Goal: Task Accomplishment & Management: Complete application form

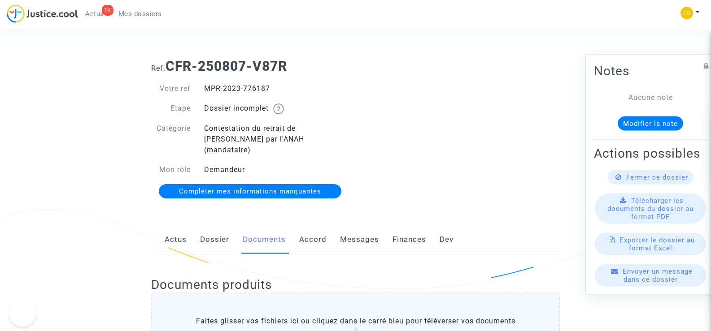
click at [441, 136] on div "Ref. CFR-250807-V87R Votre ref MPR-2023-776187 Etape Dossier incomplet Catégori…" at bounding box center [355, 129] width 422 height 155
click at [144, 10] on span "Mes dossiers" at bounding box center [140, 14] width 44 height 8
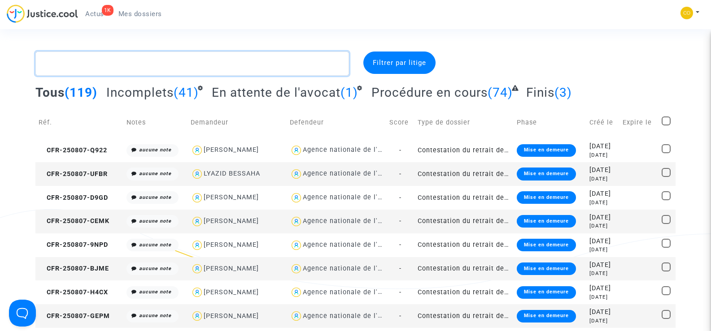
click at [96, 65] on textarea at bounding box center [191, 64] width 313 height 24
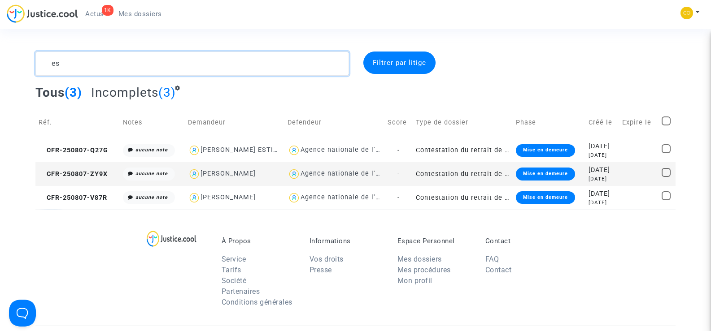
type textarea "e"
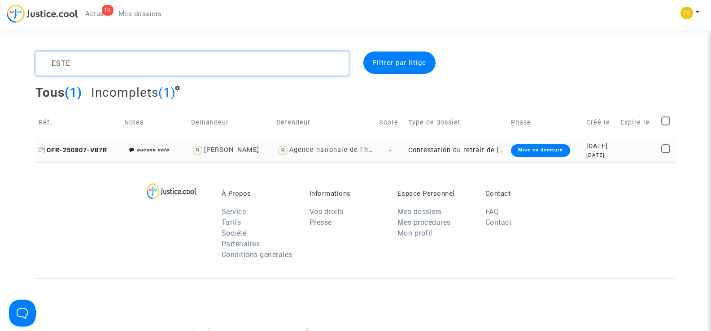
type textarea "ESTE"
click at [95, 147] on span "CFR-250807-V87R" at bounding box center [73, 151] width 69 height 8
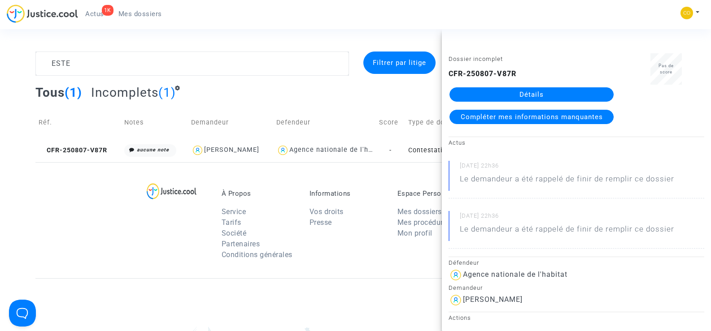
click at [539, 97] on link "Détails" at bounding box center [531, 94] width 164 height 14
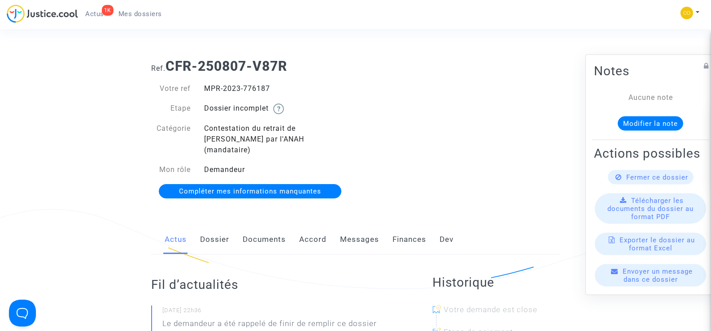
click at [261, 231] on link "Documents" at bounding box center [264, 240] width 43 height 30
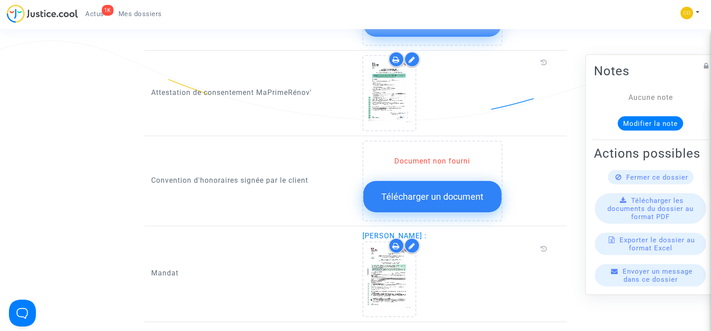
scroll to position [987, 0]
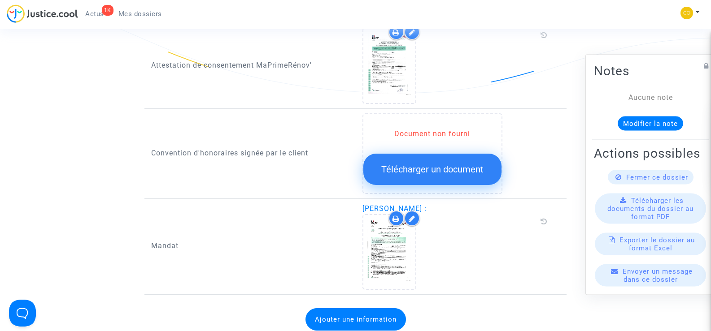
click at [419, 164] on span "Télécharger un document" at bounding box center [432, 169] width 102 height 11
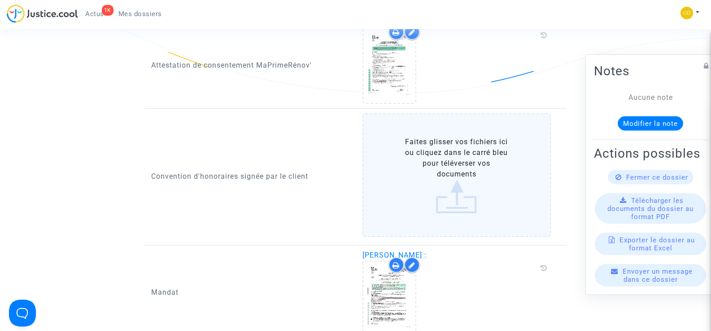
click at [449, 167] on label "Faites glisser vos fichiers ici ou cliquez dans le carré bleu pour téléverser v…" at bounding box center [456, 175] width 189 height 124
click at [0, 0] on input "Faites glisser vos fichiers ici ou cliquez dans le carré bleu pour téléverser v…" at bounding box center [0, 0] width 0 height 0
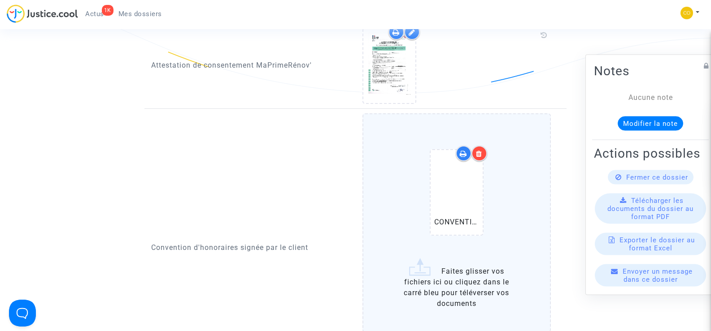
click at [481, 150] on icon at bounding box center [479, 153] width 6 height 7
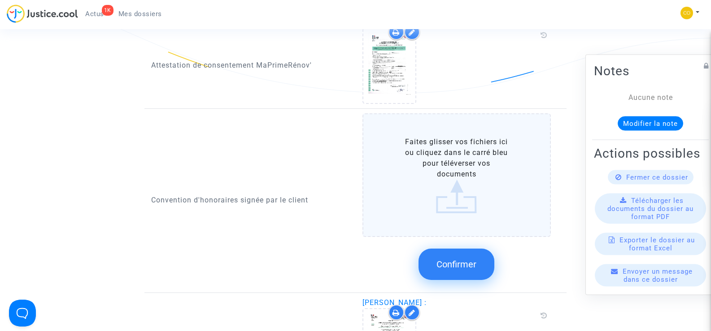
click at [447, 174] on label "Faites glisser vos fichiers ici ou cliquez dans le carré bleu pour téléverser v…" at bounding box center [456, 175] width 189 height 124
click at [0, 0] on input "Faites glisser vos fichiers ici ou cliquez dans le carré bleu pour téléverser v…" at bounding box center [0, 0] width 0 height 0
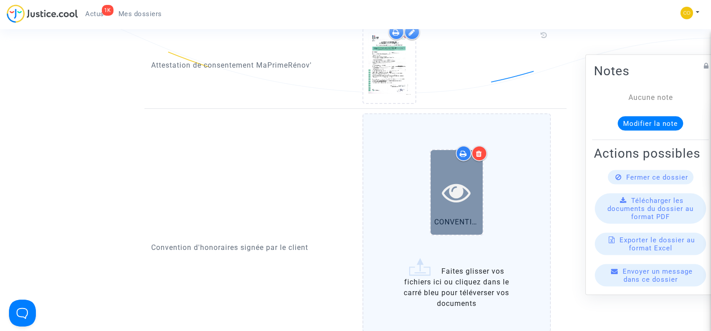
click at [461, 179] on icon at bounding box center [456, 192] width 29 height 29
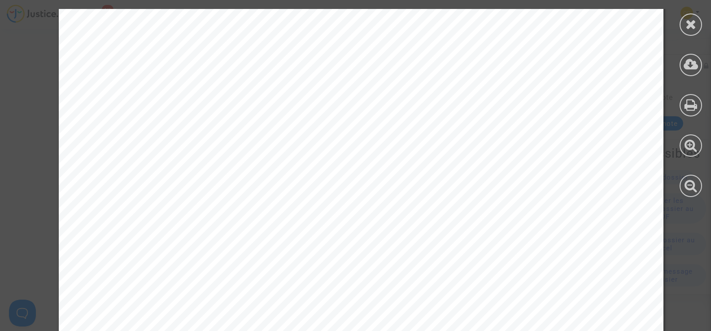
scroll to position [5427, 0]
click at [689, 25] on icon at bounding box center [690, 23] width 11 height 13
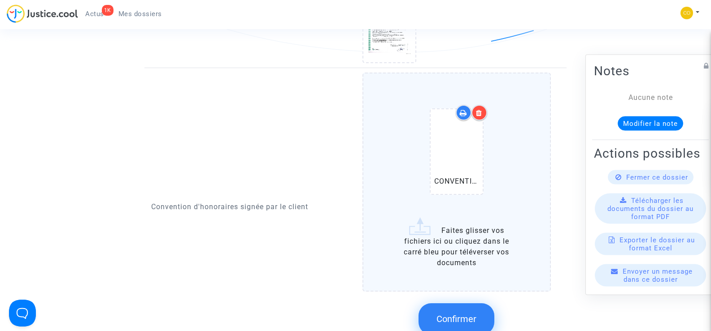
scroll to position [1077, 0]
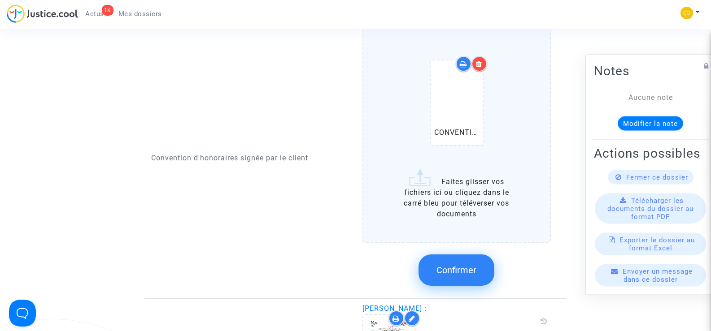
click at [466, 265] on span "Confirmer" at bounding box center [456, 270] width 40 height 11
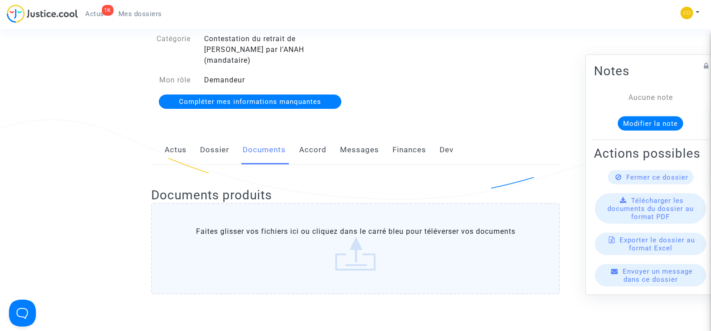
scroll to position [0, 0]
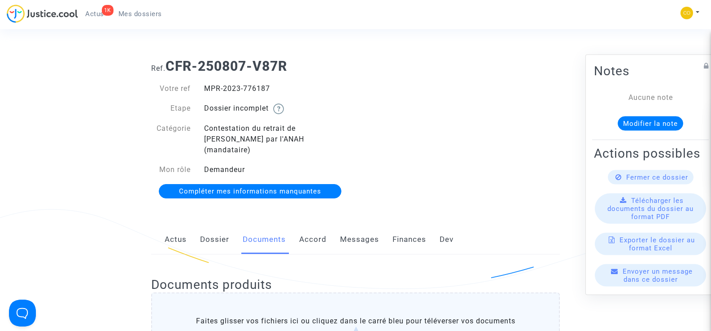
drag, startPoint x: 274, startPoint y: 90, endPoint x: 203, endPoint y: 83, distance: 71.2
click at [203, 83] on div "MPR-2023-776187" at bounding box center [276, 88] width 158 height 11
copy div "MPR-2023-776187"
click at [479, 148] on div "Ref. CFR-250807-V87R Votre ref MPR-2023-776187 Etape Dossier incomplet Catégori…" at bounding box center [355, 129] width 422 height 155
click at [139, 10] on span "Mes dossiers" at bounding box center [140, 14] width 44 height 8
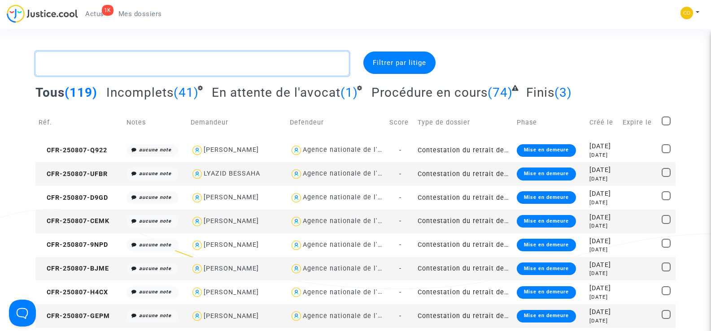
click at [122, 61] on textarea at bounding box center [191, 64] width 313 height 24
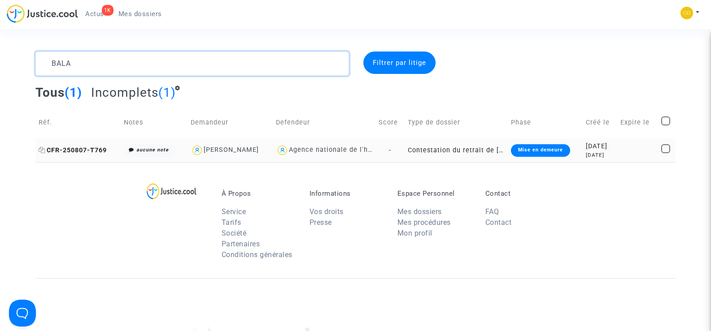
type textarea "BALA"
click at [80, 148] on span "CFR-250807-T769" at bounding box center [73, 151] width 68 height 8
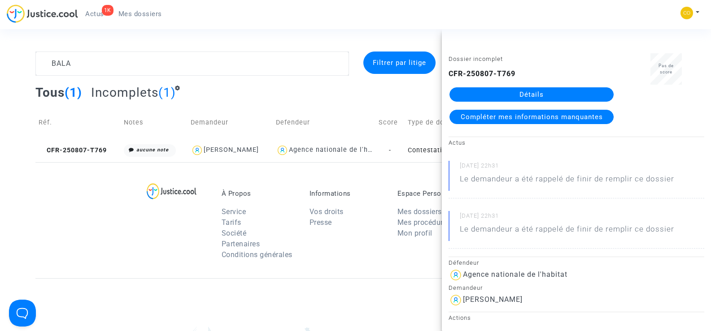
click at [546, 96] on link "Détails" at bounding box center [531, 94] width 164 height 14
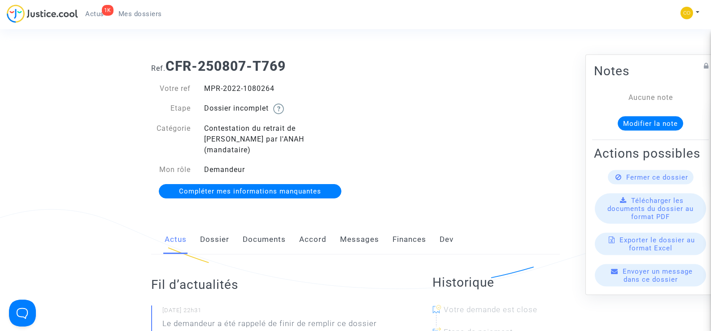
click at [270, 231] on link "Documents" at bounding box center [264, 240] width 43 height 30
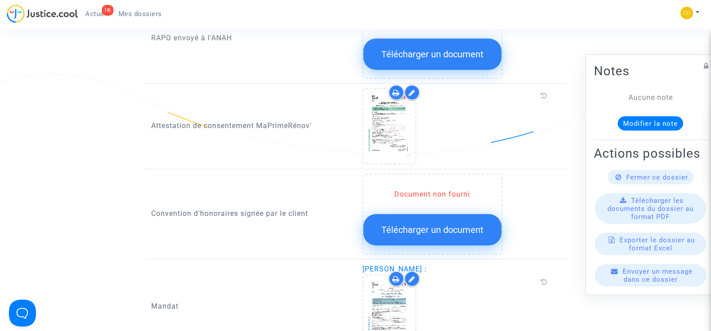
scroll to position [942, 0]
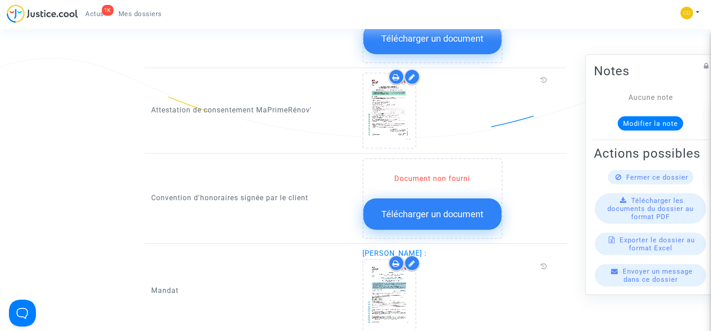
click at [451, 209] on span "Télécharger un document" at bounding box center [432, 214] width 102 height 11
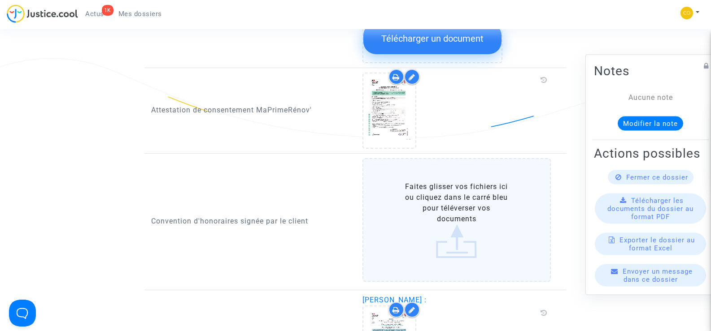
click at [451, 201] on label "Faites glisser vos fichiers ici ou cliquez dans le carré bleu pour téléverser v…" at bounding box center [456, 220] width 189 height 124
click at [0, 0] on input "Faites glisser vos fichiers ici ou cliquez dans le carré bleu pour téléverser v…" at bounding box center [0, 0] width 0 height 0
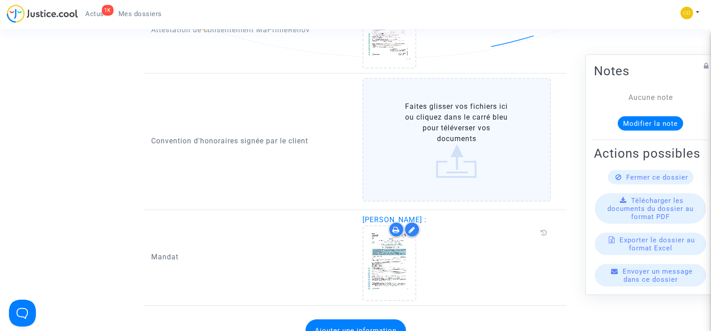
scroll to position [1032, 0]
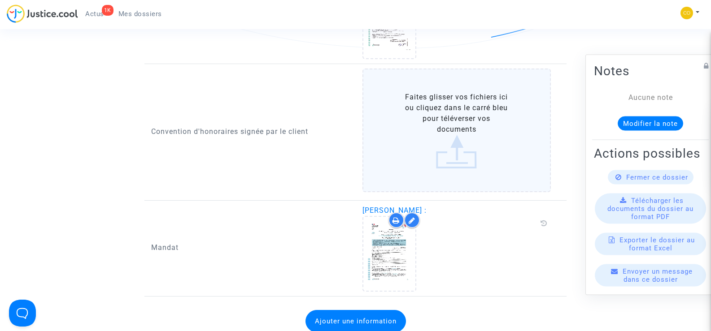
click at [459, 127] on label "Faites glisser vos fichiers ici ou cliquez dans le carré bleu pour téléverser v…" at bounding box center [456, 131] width 189 height 124
click at [0, 0] on input "Faites glisser vos fichiers ici ou cliquez dans le carré bleu pour téléverser v…" at bounding box center [0, 0] width 0 height 0
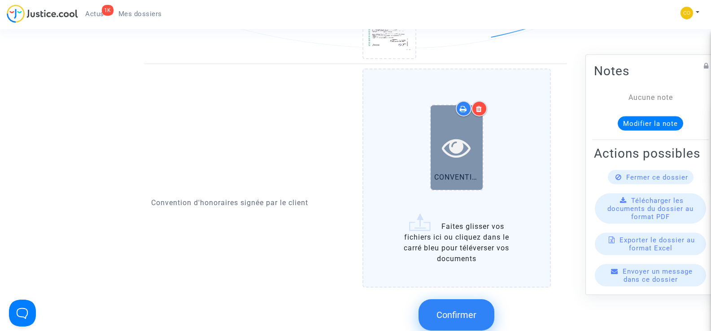
click at [452, 145] on icon at bounding box center [456, 147] width 29 height 29
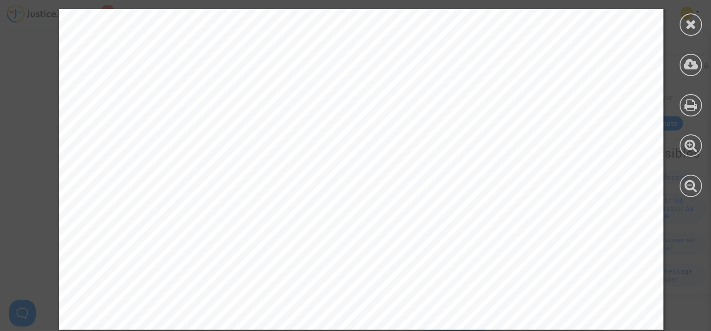
scroll to position [5383, 0]
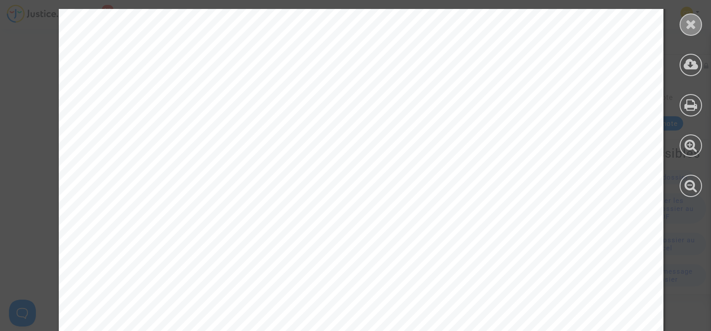
click at [692, 26] on icon at bounding box center [690, 23] width 11 height 13
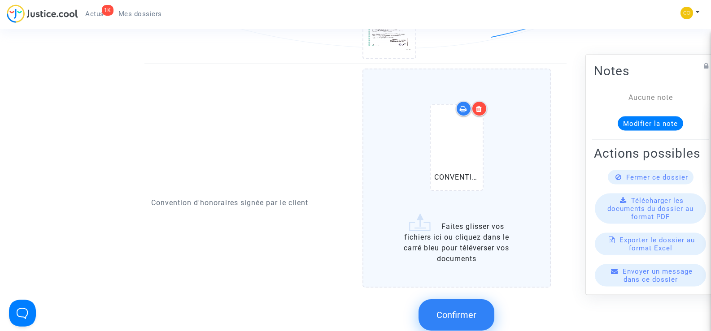
click at [462, 310] on span "Confirmer" at bounding box center [456, 315] width 40 height 11
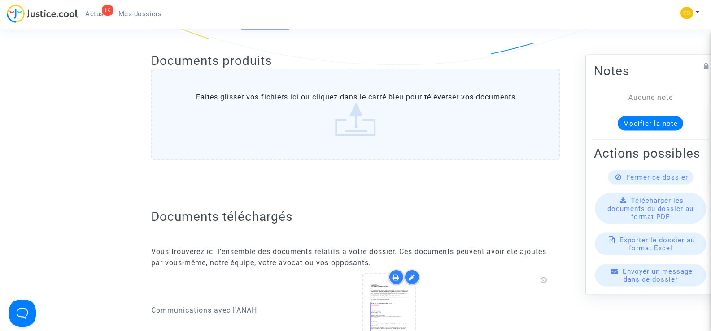
scroll to position [0, 0]
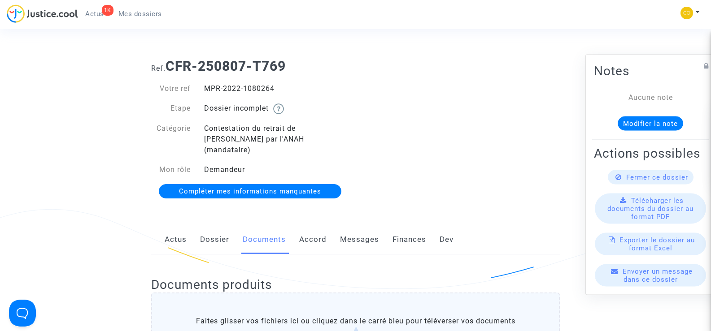
drag, startPoint x: 276, startPoint y: 90, endPoint x: 205, endPoint y: 87, distance: 70.9
click at [205, 87] on div "MPR-2022-1080264" at bounding box center [276, 88] width 158 height 11
copy div "MPR-2022-1080264"
drag, startPoint x: 444, startPoint y: 158, endPoint x: 453, endPoint y: 161, distance: 9.5
click at [444, 157] on div "Ref. CFR-250807-T769 Votre ref MPR-2022-1080264 Etape Dossier incomplet Catégor…" at bounding box center [355, 129] width 422 height 155
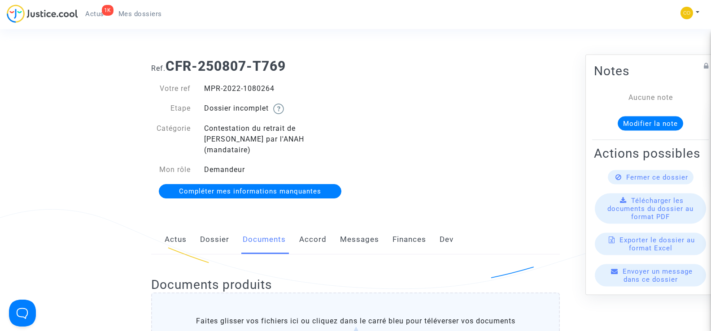
click at [130, 17] on span "Mes dossiers" at bounding box center [140, 14] width 44 height 8
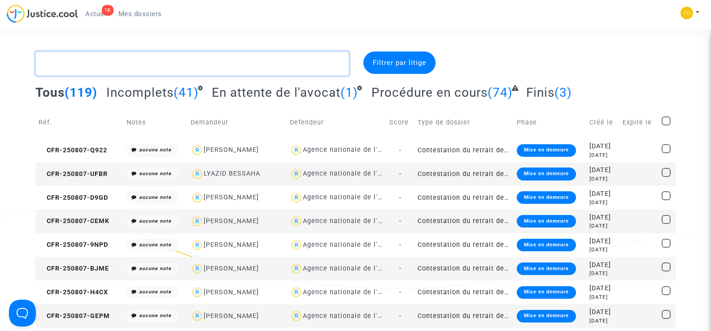
click at [134, 65] on textarea at bounding box center [191, 64] width 313 height 24
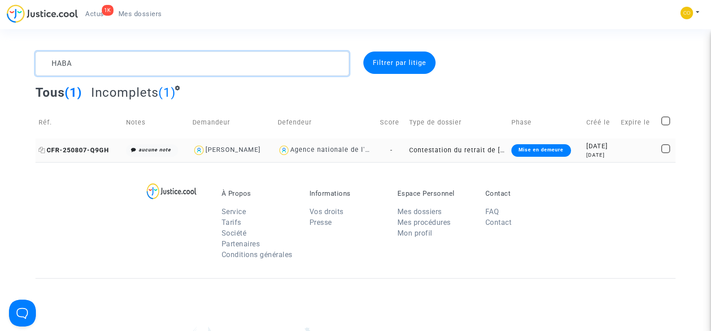
type textarea "HABA"
click at [74, 150] on span "CFR-250807-Q9GH" at bounding box center [74, 151] width 70 height 8
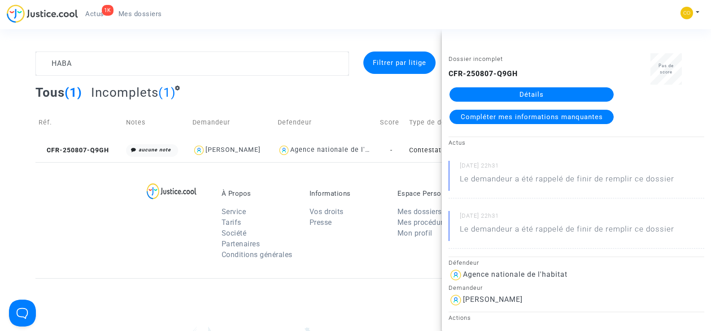
click at [528, 97] on link "Détails" at bounding box center [531, 94] width 164 height 14
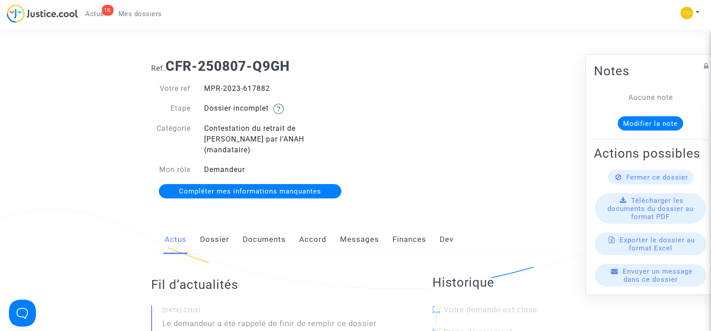
click at [274, 227] on link "Documents" at bounding box center [264, 240] width 43 height 30
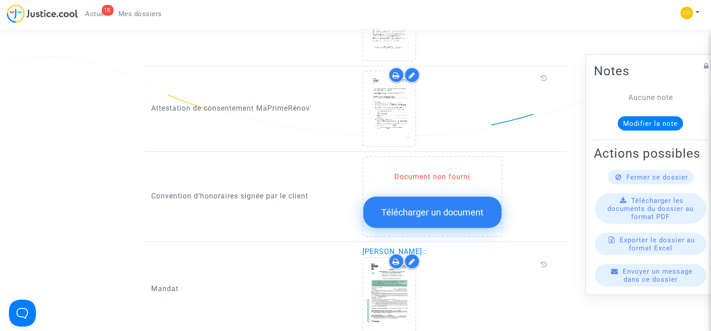
scroll to position [942, 0]
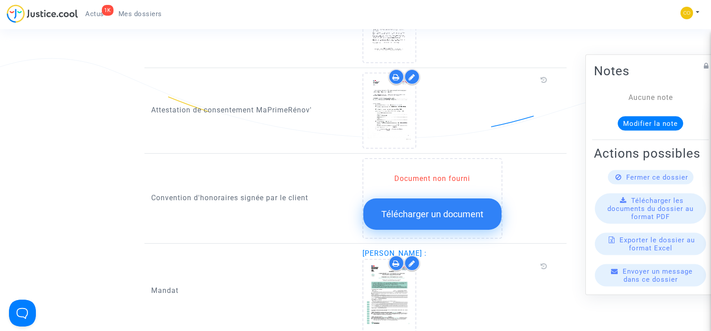
click at [425, 209] on span "Télécharger un document" at bounding box center [432, 214] width 102 height 11
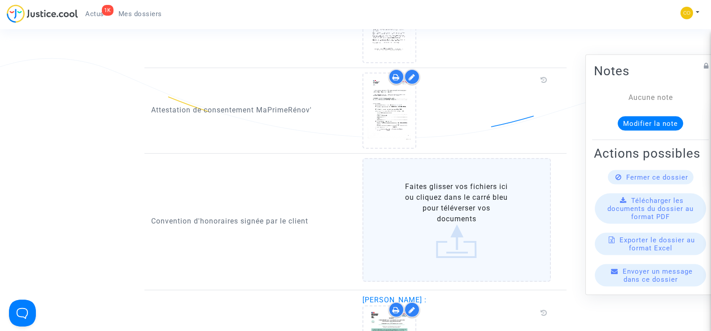
click at [448, 196] on label "Faites glisser vos fichiers ici ou cliquez dans le carré bleu pour téléverser v…" at bounding box center [456, 220] width 189 height 124
click at [0, 0] on input "Faites glisser vos fichiers ici ou cliquez dans le carré bleu pour téléverser v…" at bounding box center [0, 0] width 0 height 0
click at [463, 211] on label "Faites glisser vos fichiers ici ou cliquez dans le carré bleu pour téléverser v…" at bounding box center [456, 220] width 189 height 124
click at [0, 0] on input "Faites glisser vos fichiers ici ou cliquez dans le carré bleu pour téléverser v…" at bounding box center [0, 0] width 0 height 0
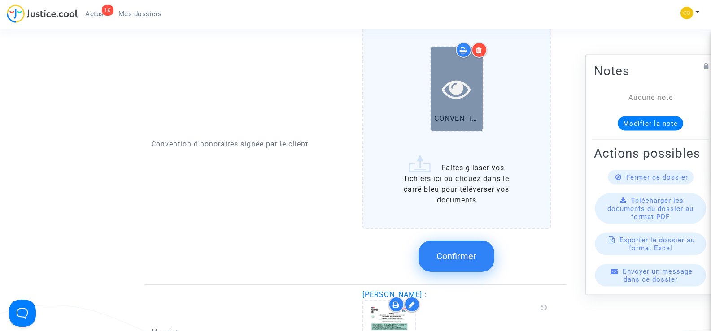
scroll to position [1121, 0]
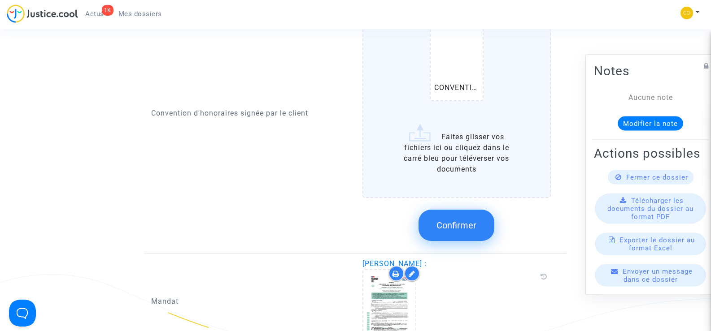
click at [471, 222] on button "Confirmer" at bounding box center [456, 225] width 76 height 31
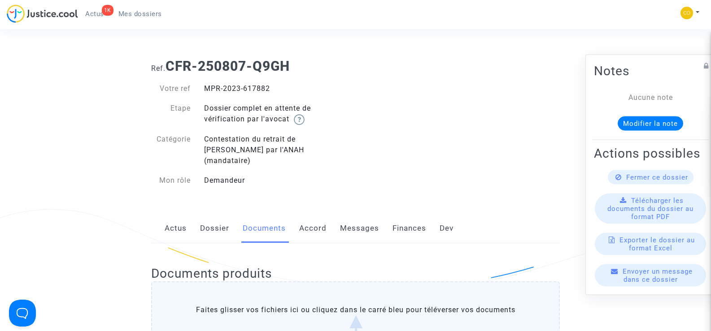
drag, startPoint x: 271, startPoint y: 88, endPoint x: 205, endPoint y: 87, distance: 66.4
click at [205, 87] on div "MPR-2023-617882" at bounding box center [276, 88] width 158 height 11
copy div "MPR-2023-617882"
click at [476, 153] on div "Ref. CFR-250807-Q9GH Votre ref MPR-2023-617882 Etape Dossier complet en attente…" at bounding box center [355, 124] width 422 height 144
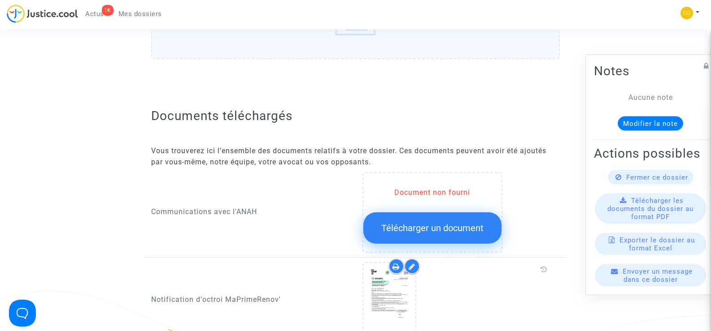
scroll to position [404, 0]
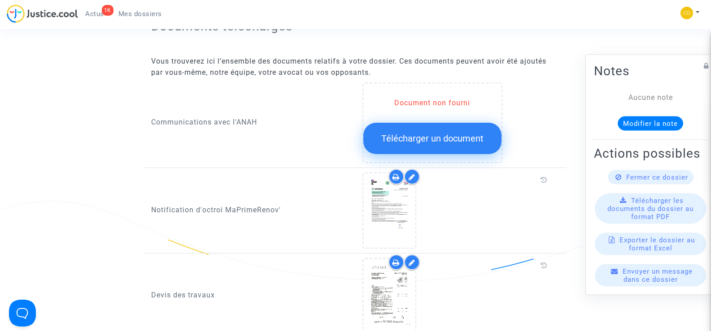
click at [436, 137] on button "Télécharger un document" at bounding box center [432, 138] width 138 height 31
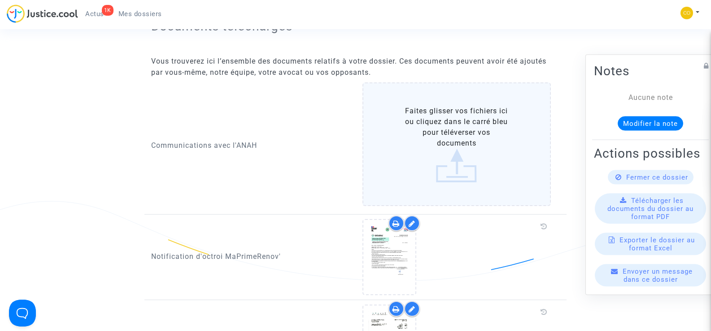
click at [436, 137] on label "Faites glisser vos fichiers ici ou cliquez dans le carré bleu pour téléverser v…" at bounding box center [456, 145] width 189 height 124
click at [0, 0] on input "Faites glisser vos fichiers ici ou cliquez dans le carré bleu pour téléverser v…" at bounding box center [0, 0] width 0 height 0
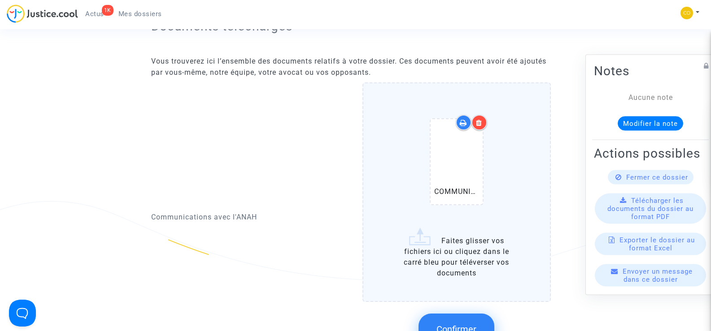
click at [460, 324] on span "Confirmer" at bounding box center [456, 329] width 40 height 11
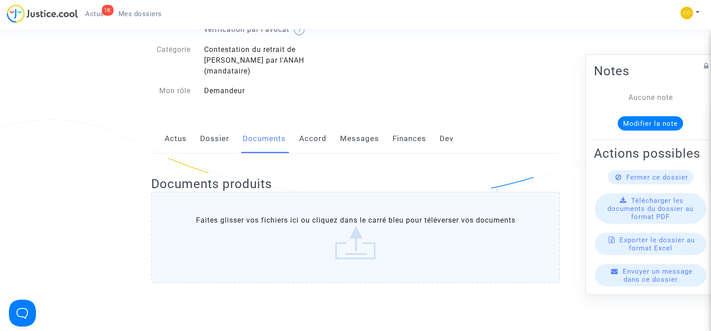
scroll to position [0, 0]
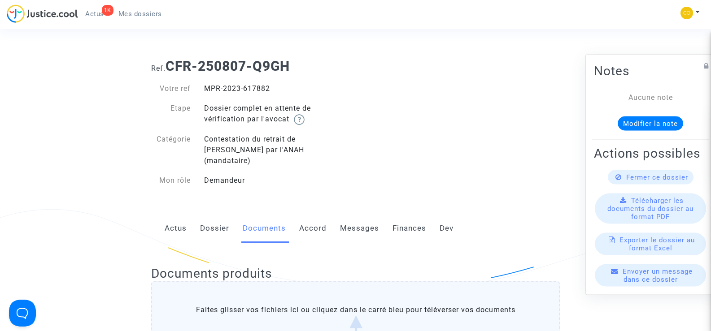
click at [127, 15] on span "Mes dossiers" at bounding box center [140, 14] width 44 height 8
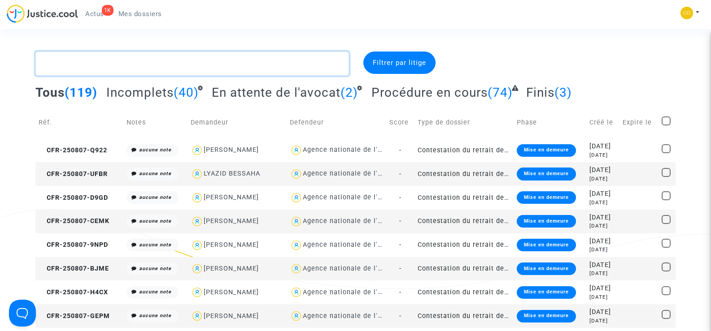
click at [85, 65] on textarea at bounding box center [191, 64] width 313 height 24
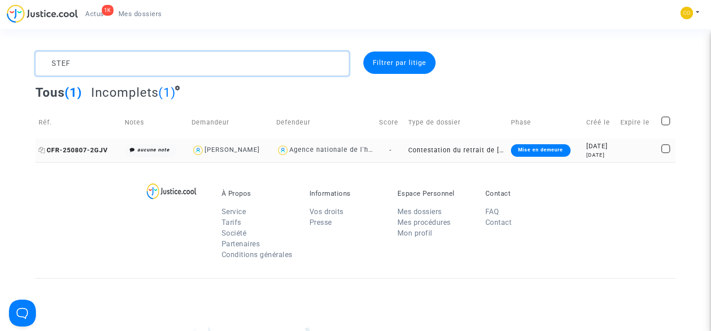
type textarea "STEF"
click at [73, 153] on span "CFR-250807-2GJV" at bounding box center [73, 151] width 69 height 8
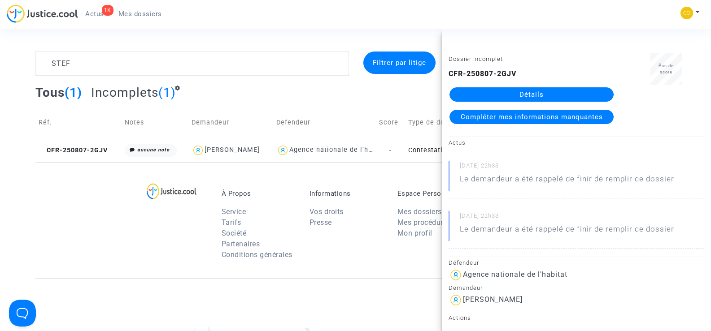
click at [538, 90] on link "Détails" at bounding box center [531, 94] width 164 height 14
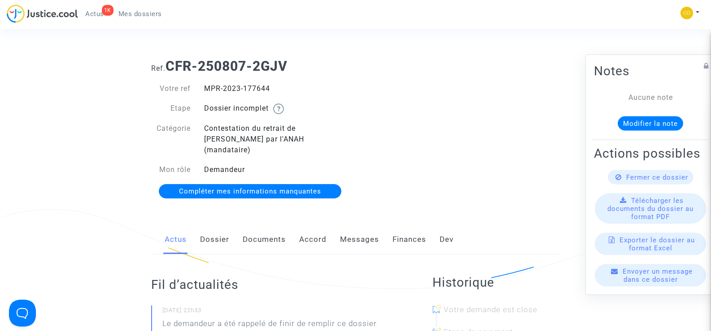
click at [257, 228] on link "Documents" at bounding box center [264, 240] width 43 height 30
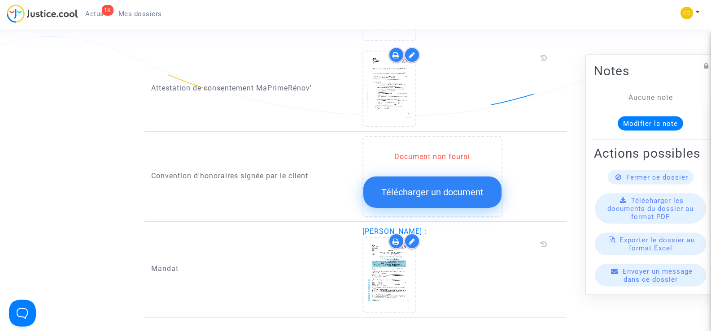
scroll to position [987, 0]
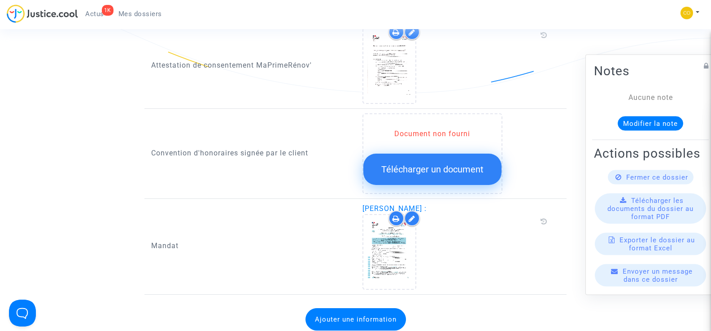
click at [442, 164] on span "Télécharger un document" at bounding box center [432, 169] width 102 height 11
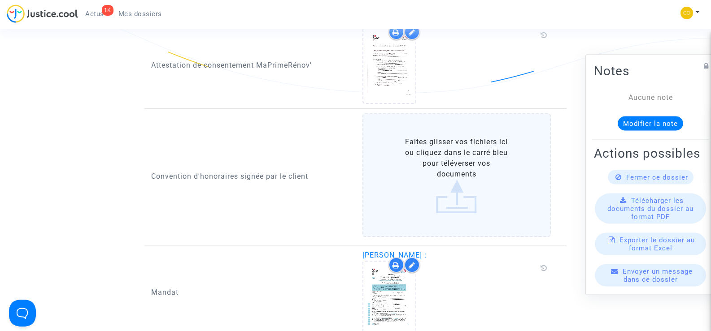
click at [437, 169] on label "Faites glisser vos fichiers ici ou cliquez dans le carré bleu pour téléverser v…" at bounding box center [456, 175] width 189 height 124
click at [0, 0] on input "Faites glisser vos fichiers ici ou cliquez dans le carré bleu pour téléverser v…" at bounding box center [0, 0] width 0 height 0
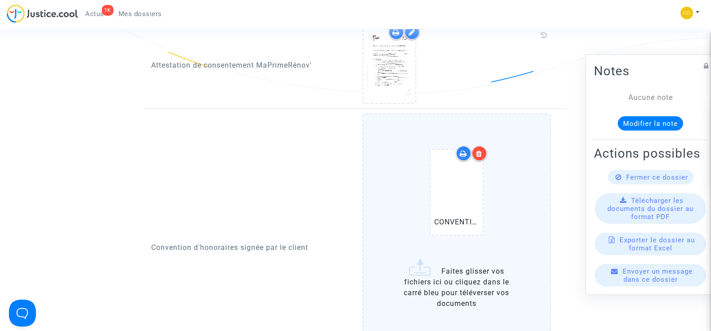
scroll to position [1077, 0]
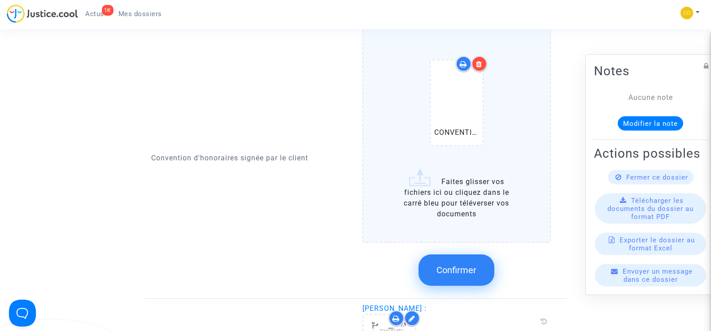
click at [449, 265] on span "Confirmer" at bounding box center [456, 270] width 40 height 11
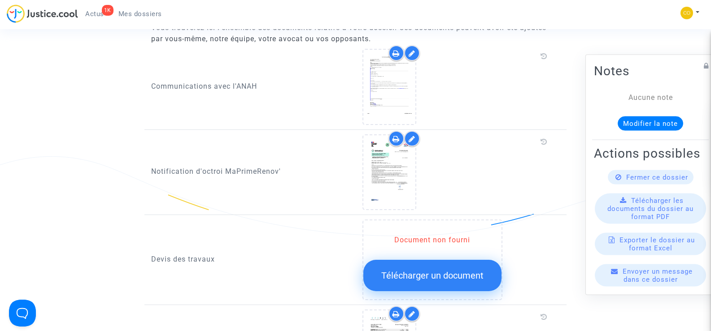
scroll to position [493, 0]
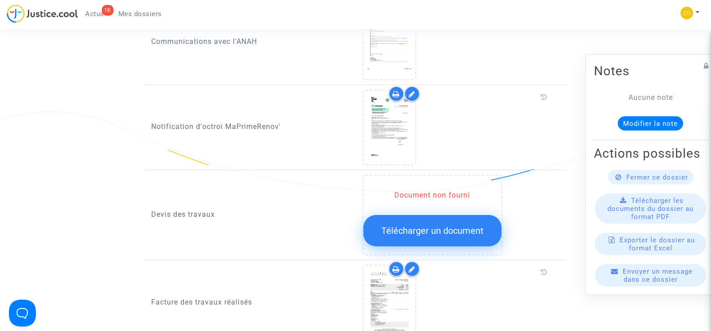
click at [387, 226] on span "Télécharger un document" at bounding box center [432, 231] width 102 height 11
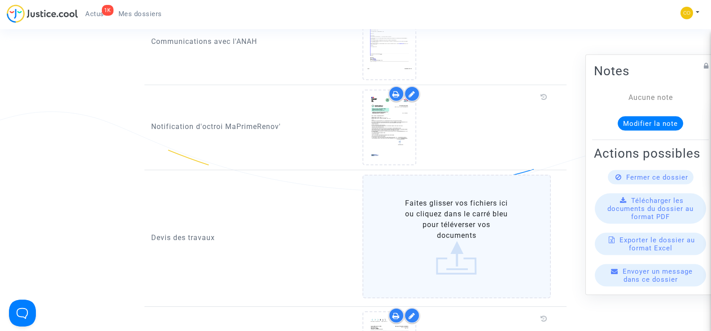
click at [466, 223] on label "Faites glisser vos fichiers ici ou cliquez dans le carré bleu pour téléverser v…" at bounding box center [456, 237] width 189 height 124
click at [0, 0] on input "Faites glisser vos fichiers ici ou cliquez dans le carré bleu pour téléverser v…" at bounding box center [0, 0] width 0 height 0
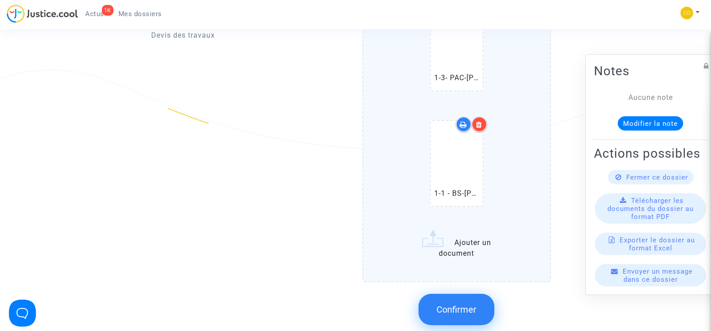
scroll to position [942, 0]
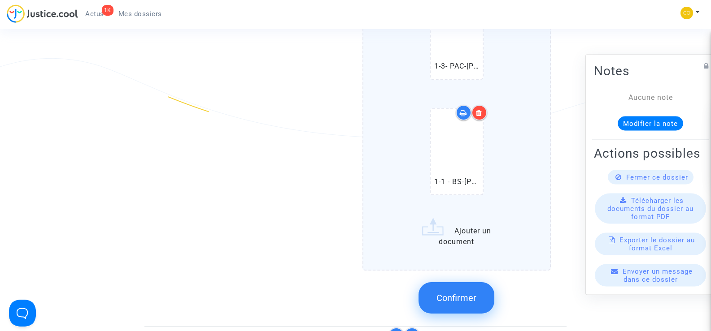
click at [0, 0] on input "1-5- VMC-STEFANSKI EDOUARD-devis (1).pdf 1-4- PG-STEFANSKI EDOUARD-devis (1).pd…" at bounding box center [0, 0] width 0 height 0
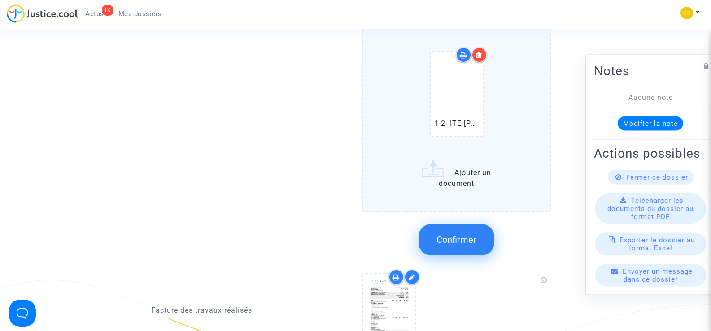
scroll to position [1166, 0]
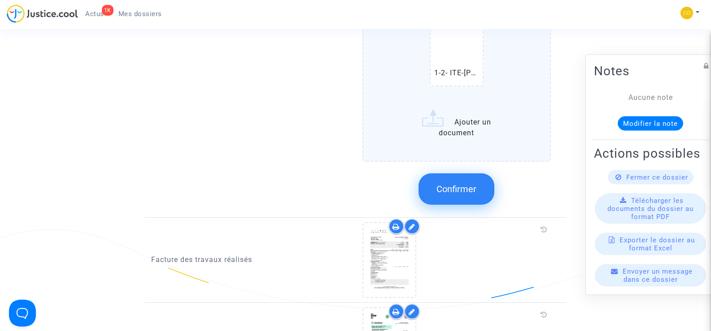
click at [465, 184] on span "Confirmer" at bounding box center [456, 189] width 40 height 11
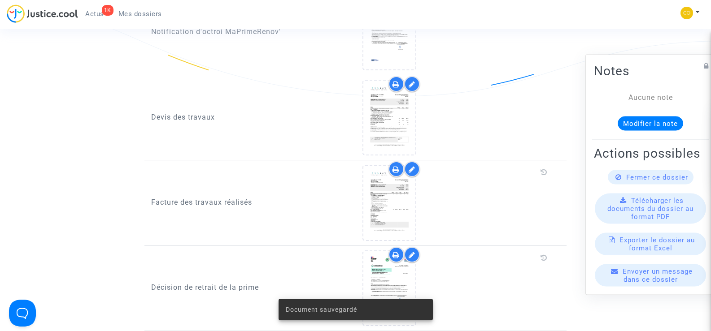
scroll to position [583, 0]
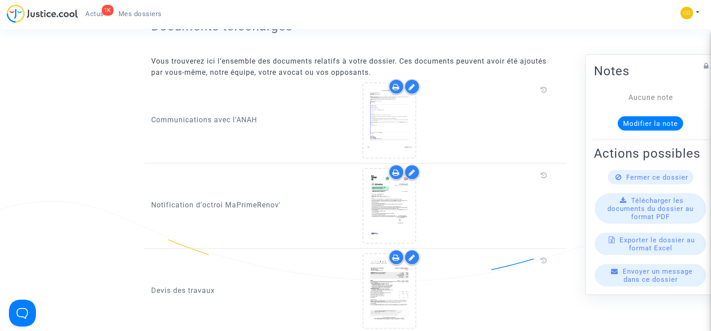
scroll to position [359, 0]
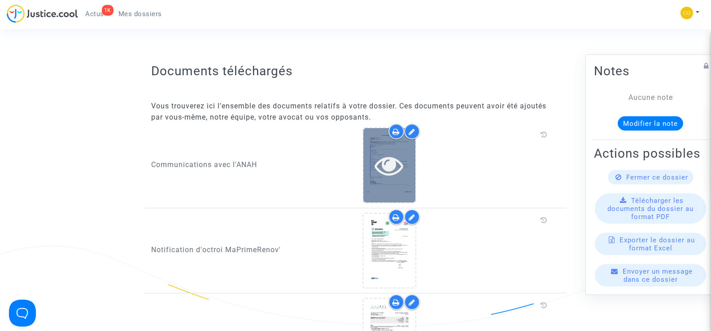
click at [397, 161] on icon at bounding box center [389, 165] width 29 height 29
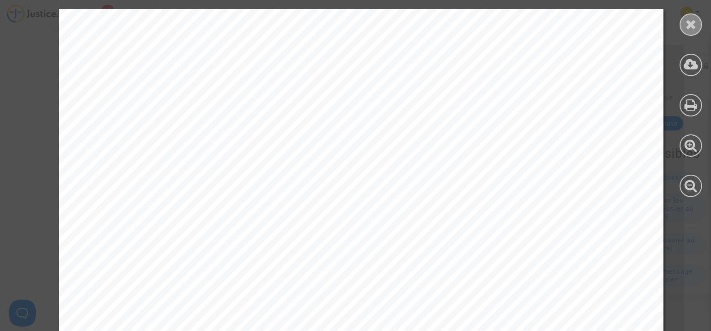
click at [689, 22] on icon at bounding box center [690, 23] width 11 height 13
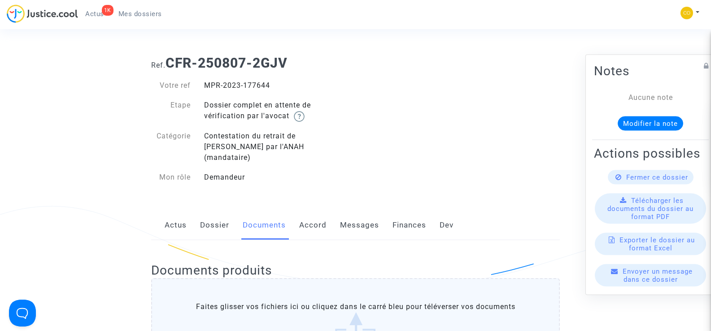
scroll to position [0, 0]
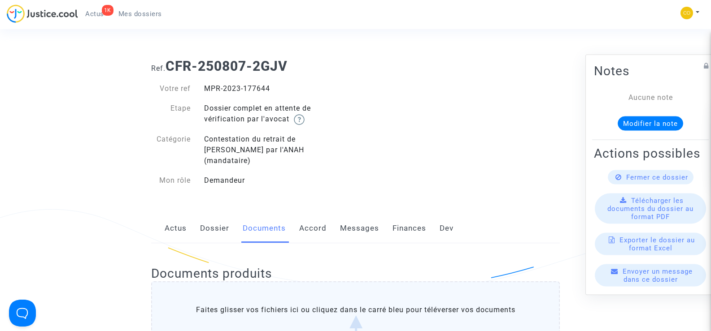
click at [144, 14] on span "Mes dossiers" at bounding box center [140, 14] width 44 height 8
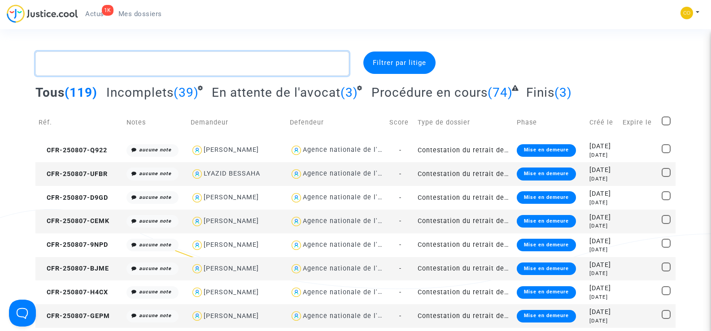
click at [91, 64] on textarea at bounding box center [191, 64] width 313 height 24
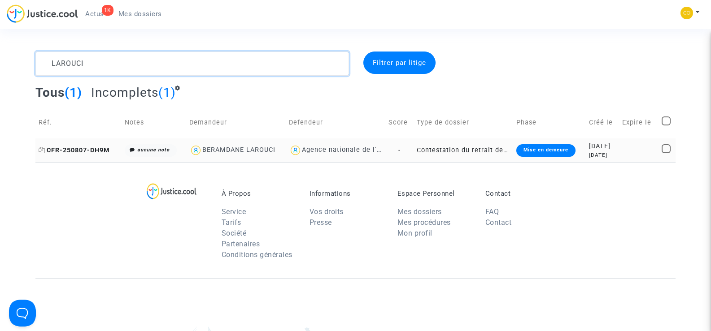
type textarea "LAROUCI"
click at [84, 148] on span "CFR-250807-DH9M" at bounding box center [74, 151] width 71 height 8
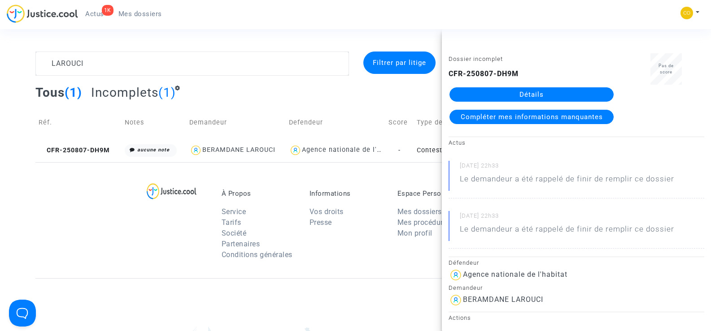
click at [555, 94] on link "Détails" at bounding box center [531, 94] width 164 height 14
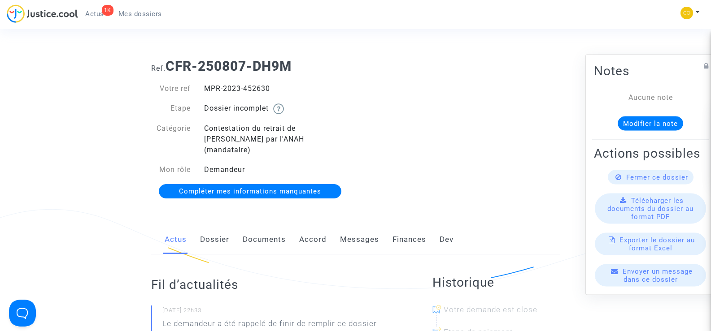
click at [264, 227] on link "Documents" at bounding box center [264, 240] width 43 height 30
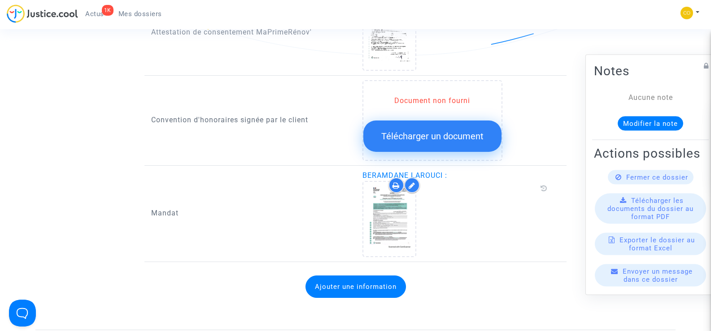
scroll to position [987, 0]
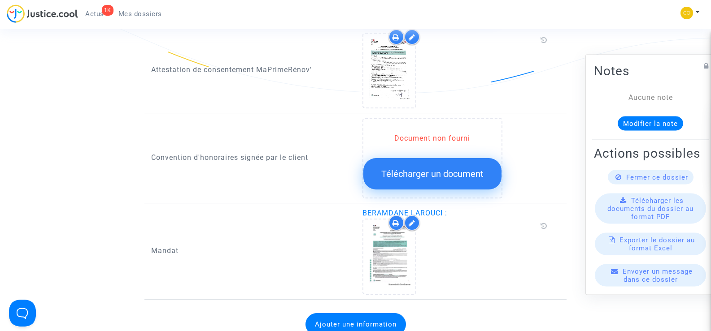
click at [431, 169] on span "Télécharger un document" at bounding box center [432, 174] width 102 height 11
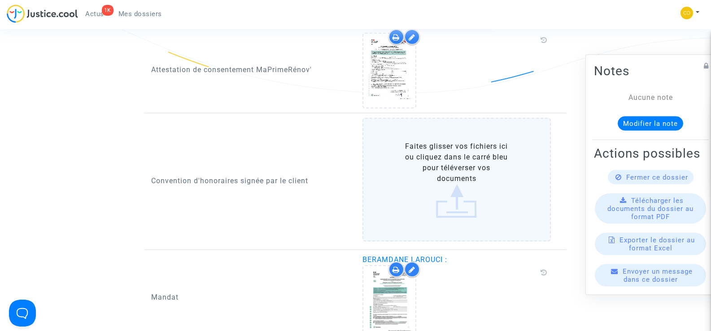
click at [455, 158] on label "Faites glisser vos fichiers ici ou cliquez dans le carré bleu pour téléverser v…" at bounding box center [456, 180] width 189 height 124
click at [0, 0] on input "Faites glisser vos fichiers ici ou cliquez dans le carré bleu pour téléverser v…" at bounding box center [0, 0] width 0 height 0
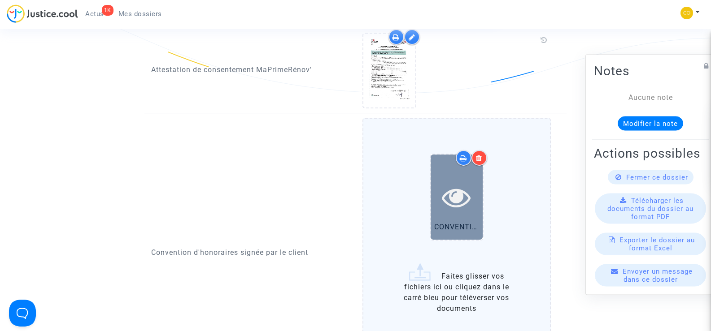
click at [468, 192] on icon at bounding box center [456, 197] width 29 height 29
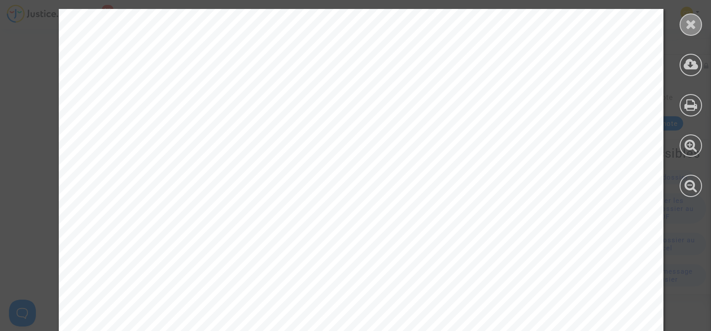
click at [686, 20] on icon at bounding box center [690, 23] width 11 height 13
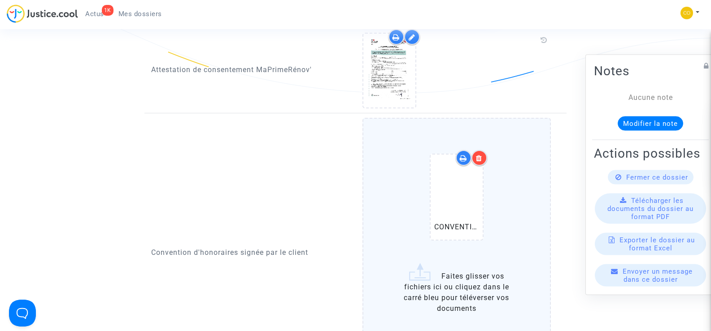
scroll to position [1166, 0]
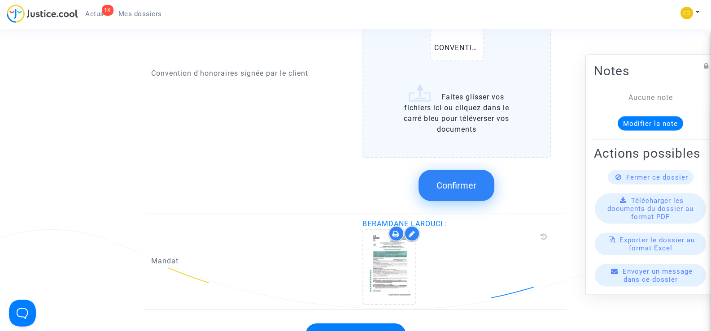
click at [463, 180] on span "Confirmer" at bounding box center [456, 185] width 40 height 11
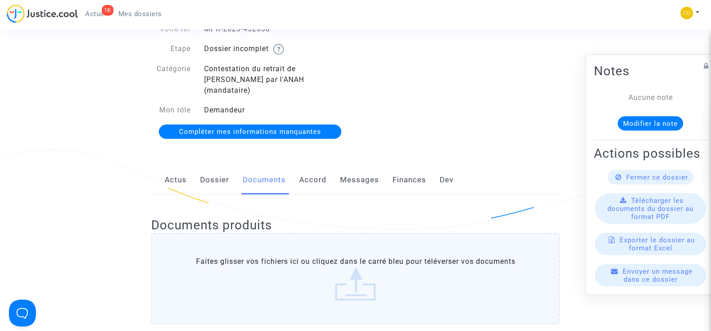
scroll to position [0, 0]
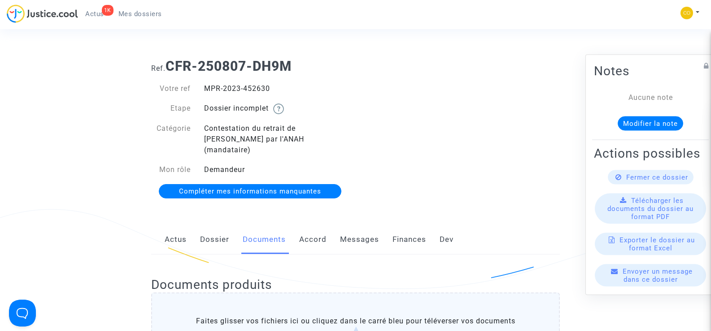
drag, startPoint x: 275, startPoint y: 88, endPoint x: 198, endPoint y: 78, distance: 77.3
click at [198, 78] on div "Votre ref MPR-2023-452630 Etape Dossier incomplet Catégorie Contestation du ret…" at bounding box center [249, 140] width 211 height 132
copy div "MPR-2023-452630"
click at [479, 151] on div "Ref. CFR-250807-DH9M Votre ref MPR-2023-452630 Etape Dossier incomplet Catégori…" at bounding box center [355, 129] width 422 height 155
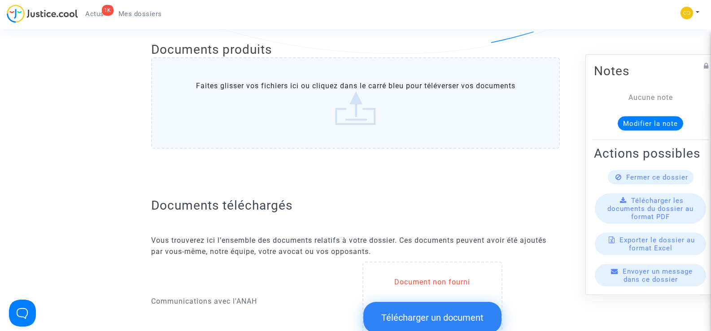
scroll to position [314, 0]
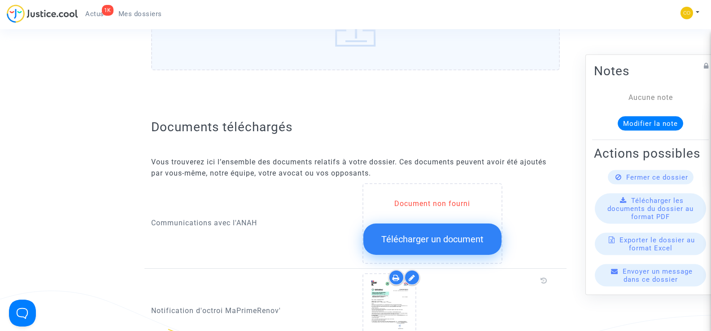
click at [428, 234] on span "Télécharger un document" at bounding box center [432, 239] width 102 height 11
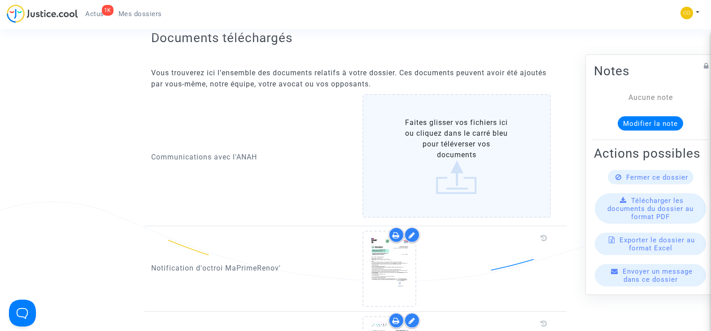
scroll to position [404, 0]
click at [445, 138] on label "Faites glisser vos fichiers ici ou cliquez dans le carré bleu pour téléverser v…" at bounding box center [456, 156] width 189 height 124
click at [0, 0] on input "Faites glisser vos fichiers ici ou cliquez dans le carré bleu pour téléverser v…" at bounding box center [0, 0] width 0 height 0
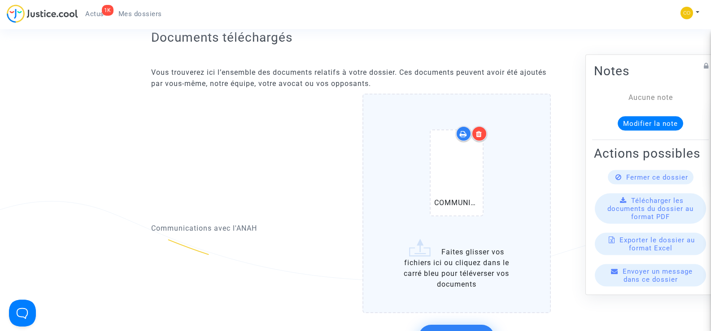
click at [483, 126] on div at bounding box center [479, 134] width 16 height 16
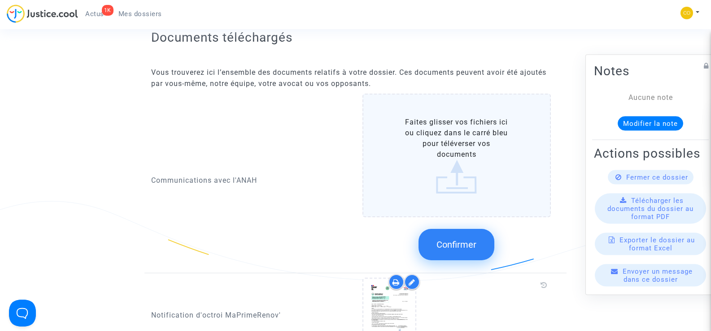
click at [474, 170] on label "Faites glisser vos fichiers ici ou cliquez dans le carré bleu pour téléverser v…" at bounding box center [456, 156] width 189 height 124
click at [0, 0] on input "Faites glisser vos fichiers ici ou cliquez dans le carré bleu pour téléverser v…" at bounding box center [0, 0] width 0 height 0
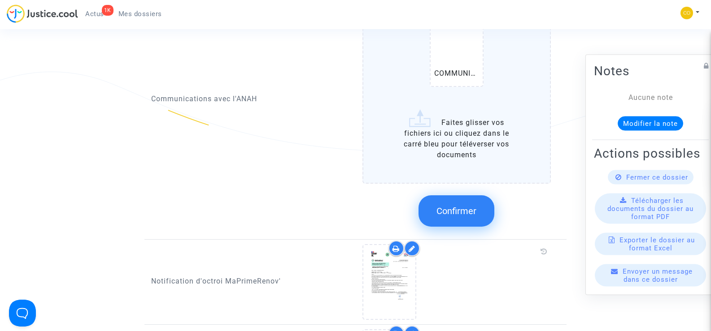
scroll to position [538, 0]
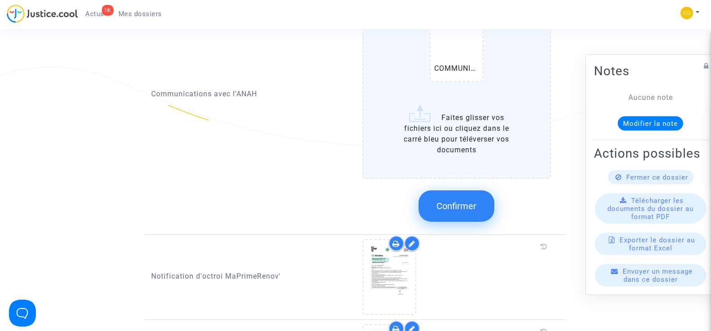
click at [470, 201] on span "Confirmer" at bounding box center [456, 206] width 40 height 11
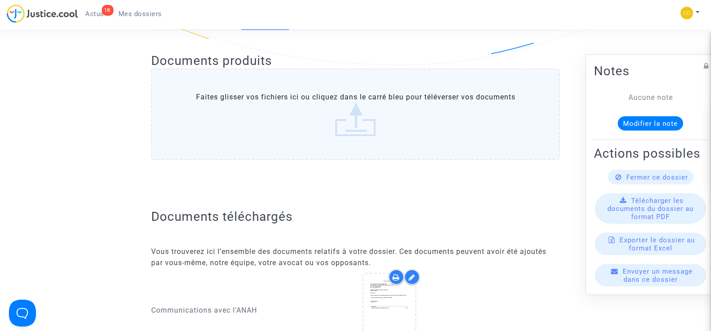
scroll to position [0, 0]
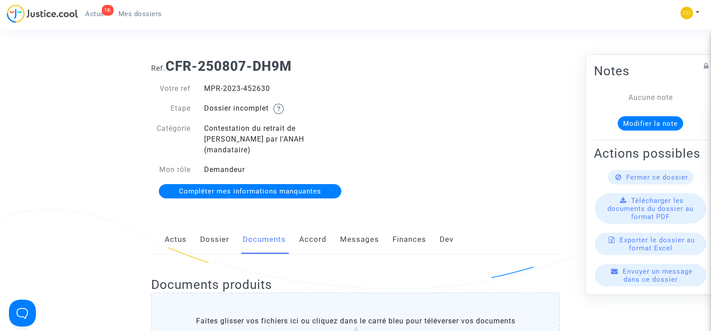
click at [144, 12] on span "Mes dossiers" at bounding box center [140, 14] width 44 height 8
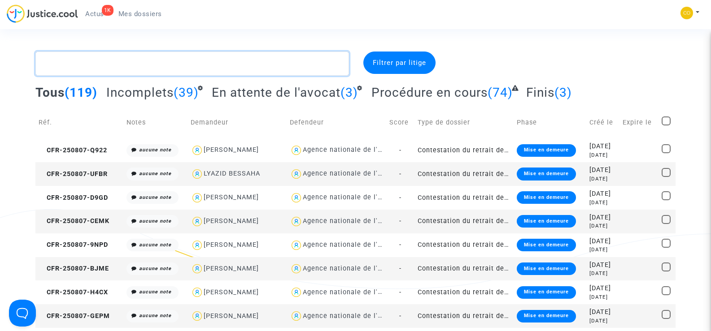
click at [110, 63] on textarea at bounding box center [191, 64] width 313 height 24
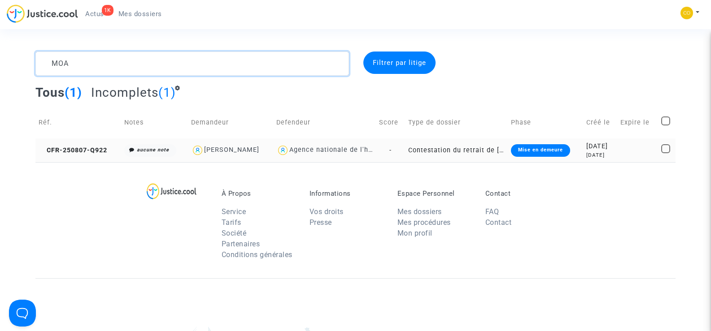
type textarea "MOA"
click at [65, 147] on copy "CFR-250807-Q922" at bounding box center [73, 151] width 69 height 8
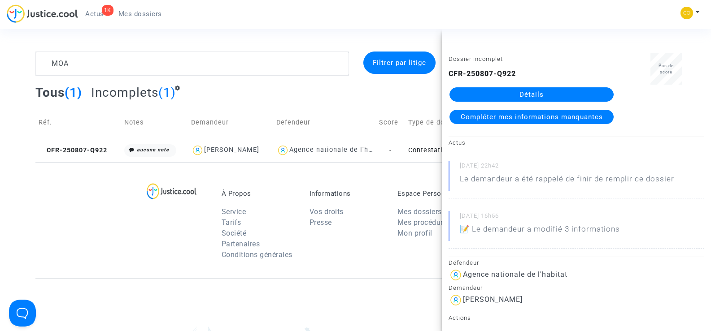
click at [562, 93] on link "Détails" at bounding box center [531, 94] width 164 height 14
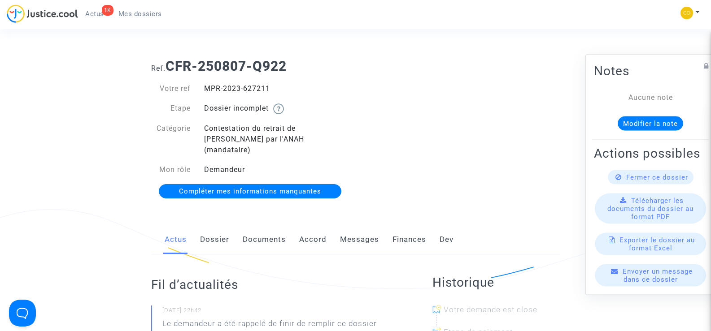
click at [260, 234] on link "Documents" at bounding box center [264, 240] width 43 height 30
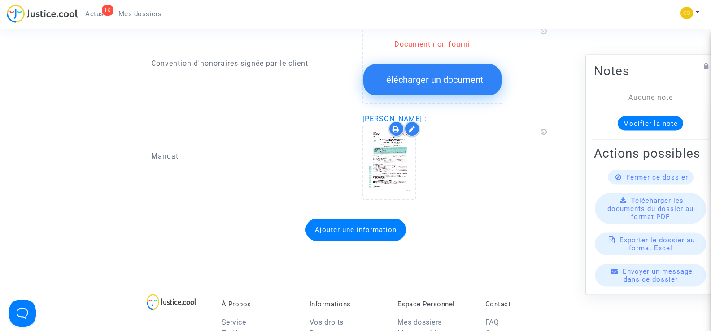
scroll to position [987, 0]
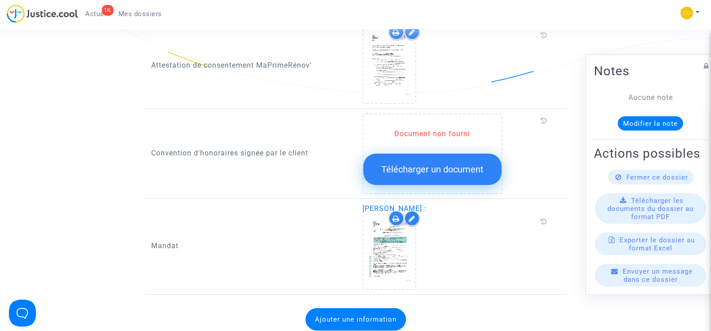
click at [438, 165] on button "Télécharger un document" at bounding box center [432, 169] width 138 height 31
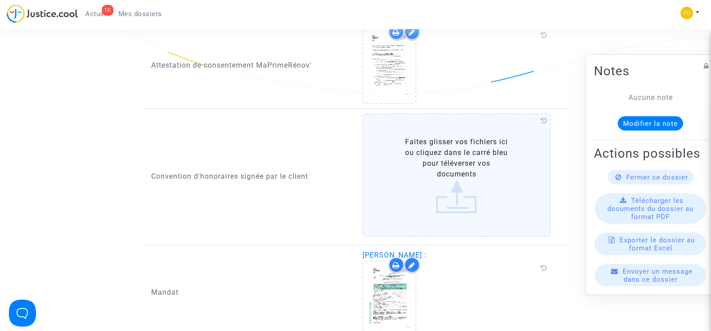
click at [453, 162] on label "Faites glisser vos fichiers ici ou cliquez dans le carré bleu pour téléverser v…" at bounding box center [456, 175] width 189 height 124
click at [0, 0] on input "Faites glisser vos fichiers ici ou cliquez dans le carré bleu pour téléverser v…" at bounding box center [0, 0] width 0 height 0
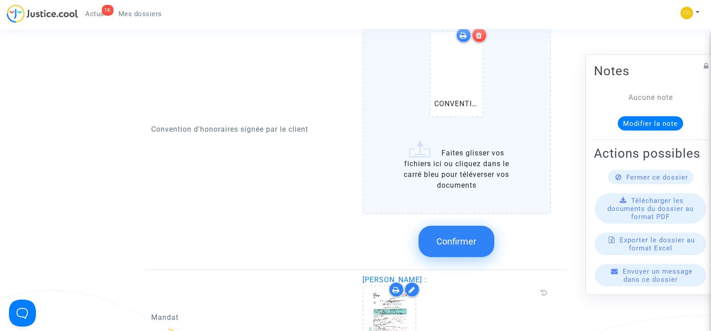
scroll to position [1121, 0]
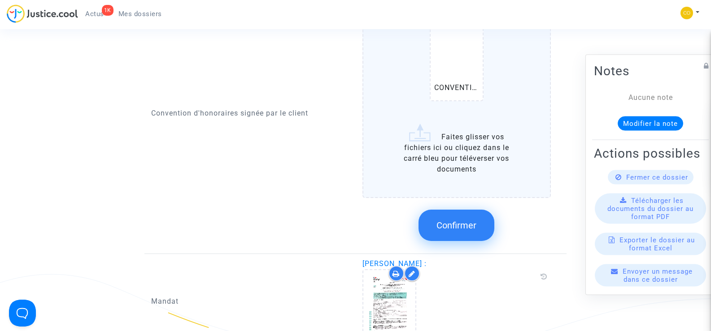
click at [467, 220] on span "Confirmer" at bounding box center [456, 225] width 40 height 11
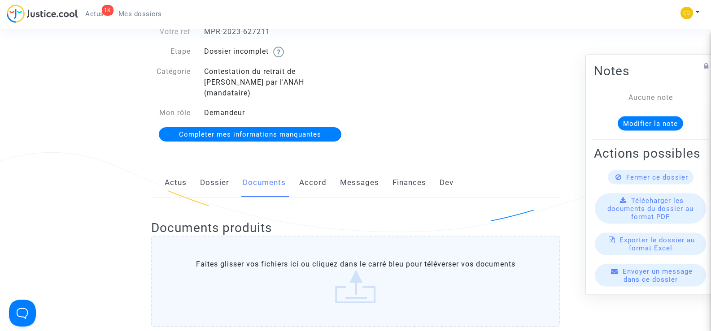
scroll to position [0, 0]
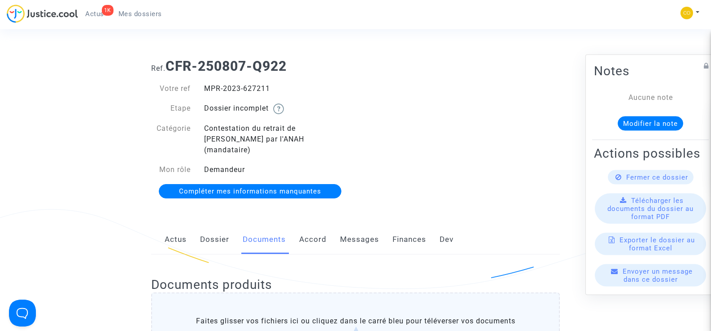
drag, startPoint x: 281, startPoint y: 84, endPoint x: 204, endPoint y: 85, distance: 76.7
click at [204, 85] on div "MPR-2023-627211" at bounding box center [276, 88] width 158 height 11
copy div "MPR-2023-627211"
click at [483, 139] on div "Ref. CFR-250807-Q922 Votre ref MPR-2023-627211 Etape Dossier incomplet Catégori…" at bounding box center [355, 129] width 422 height 155
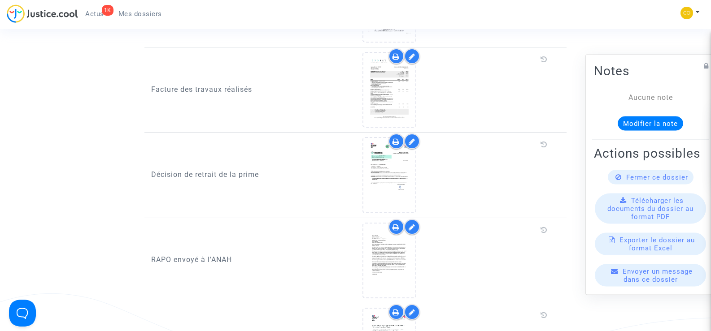
scroll to position [807, 0]
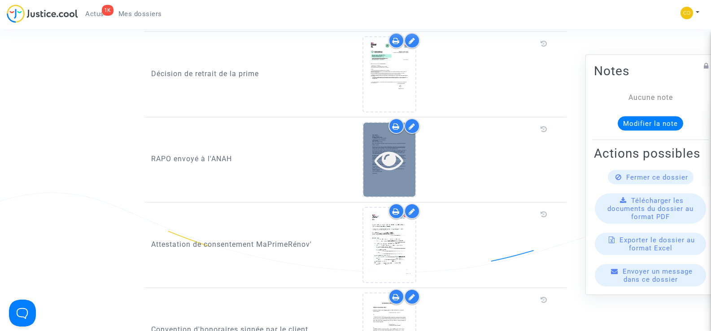
click at [401, 161] on icon at bounding box center [389, 160] width 29 height 29
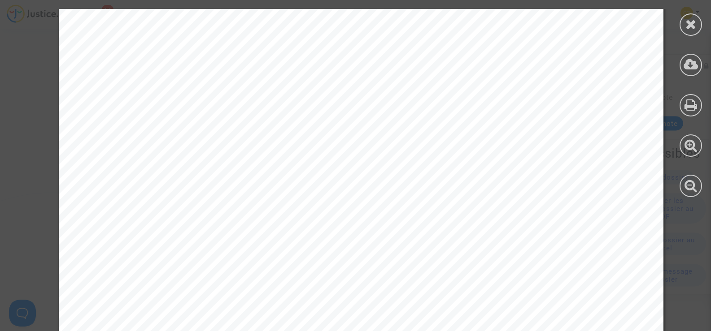
scroll to position [0, 0]
click at [693, 31] on icon at bounding box center [690, 23] width 11 height 13
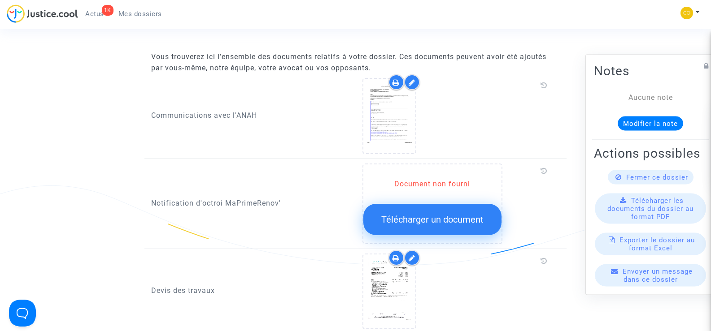
scroll to position [404, 0]
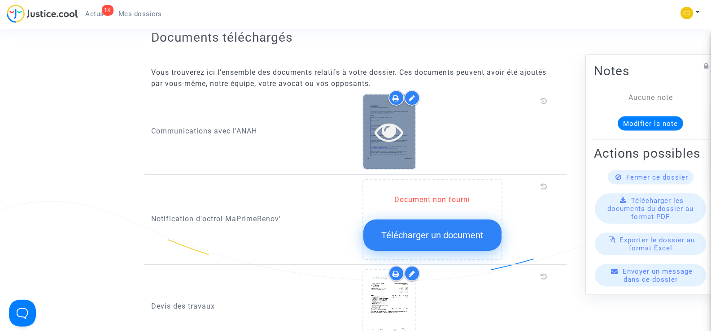
click at [381, 139] on div at bounding box center [389, 132] width 52 height 74
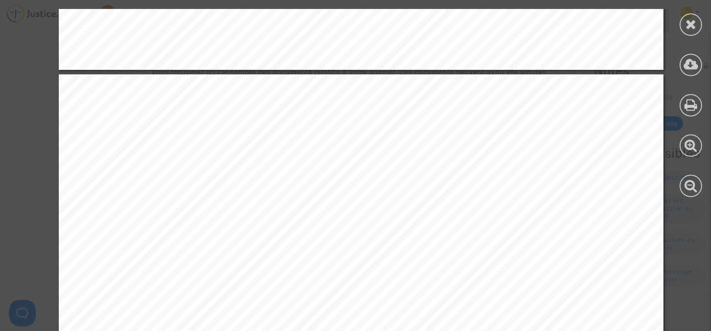
scroll to position [987, 0]
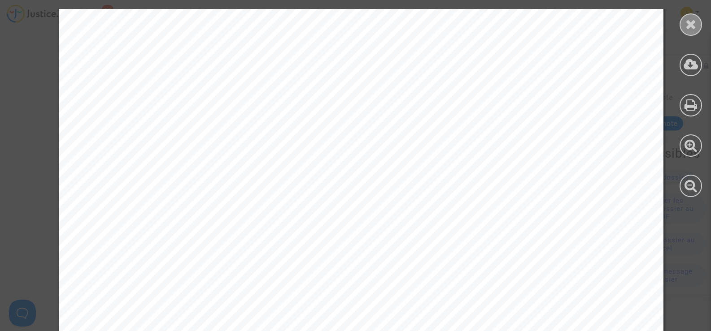
click at [693, 27] on icon at bounding box center [690, 23] width 11 height 13
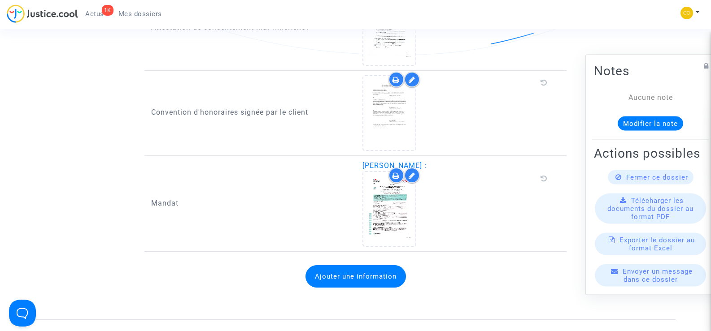
scroll to position [1032, 0]
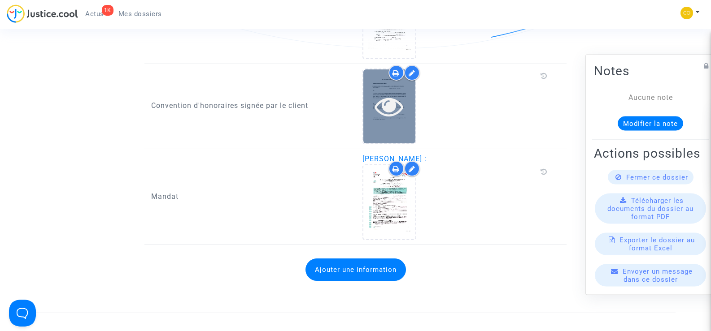
click at [390, 112] on div at bounding box center [389, 107] width 52 height 74
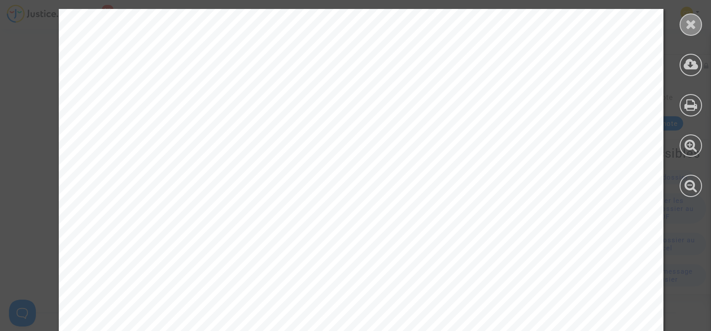
click at [692, 25] on icon at bounding box center [690, 23] width 11 height 13
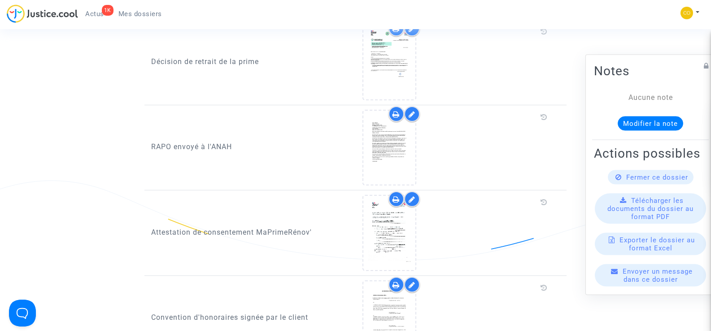
scroll to position [807, 0]
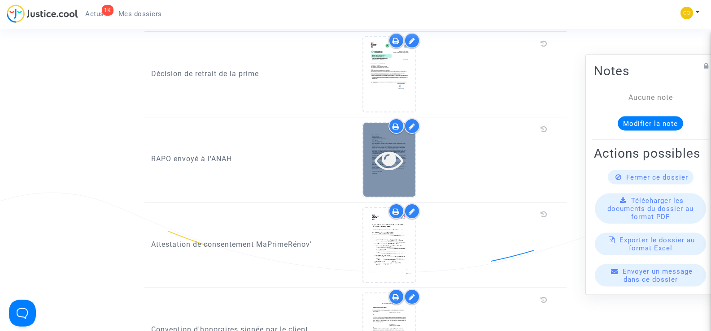
click at [385, 160] on icon at bounding box center [389, 160] width 29 height 29
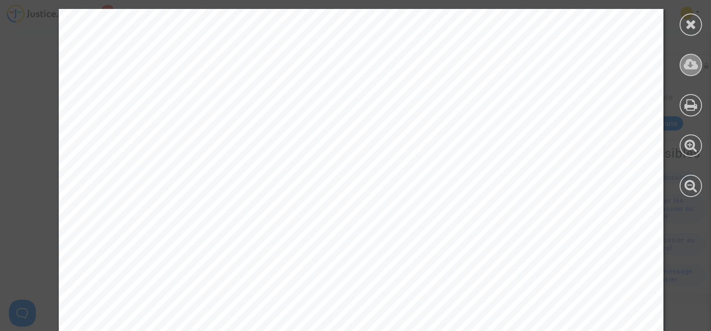
click at [691, 66] on icon at bounding box center [691, 64] width 15 height 13
click at [691, 26] on icon at bounding box center [690, 23] width 11 height 13
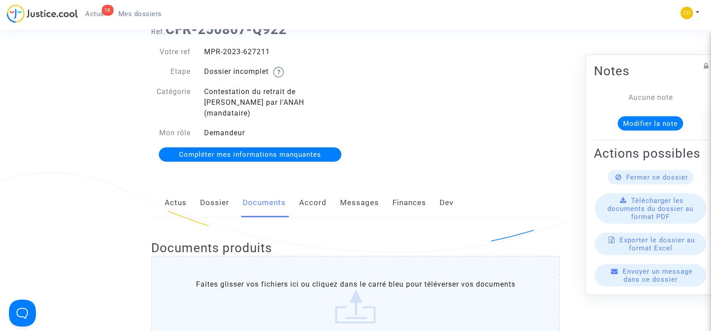
scroll to position [0, 0]
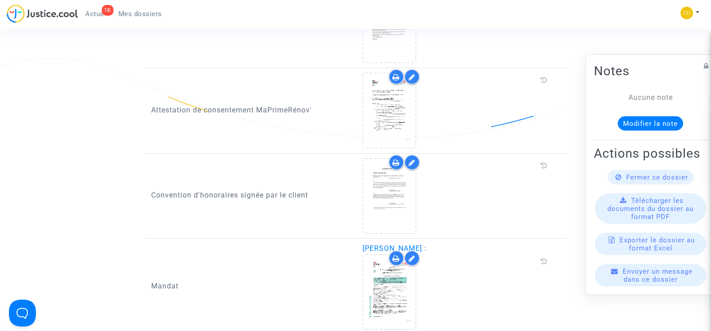
click at [127, 15] on span "Mes dossiers" at bounding box center [140, 14] width 44 height 8
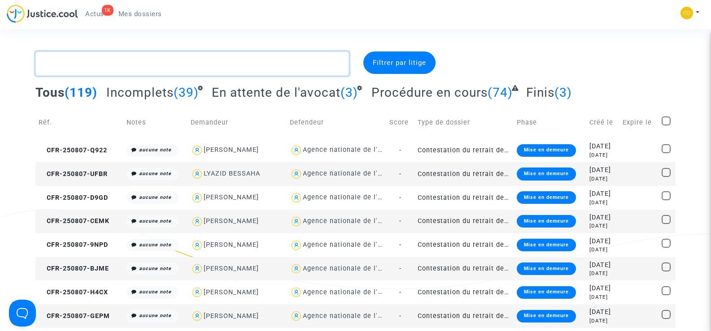
click at [104, 63] on textarea at bounding box center [191, 64] width 313 height 24
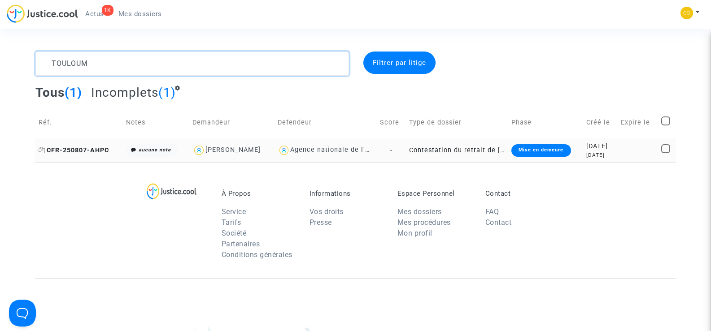
type textarea "TOULOUM"
click at [86, 149] on span "CFR-250807-AHPC" at bounding box center [74, 151] width 70 height 8
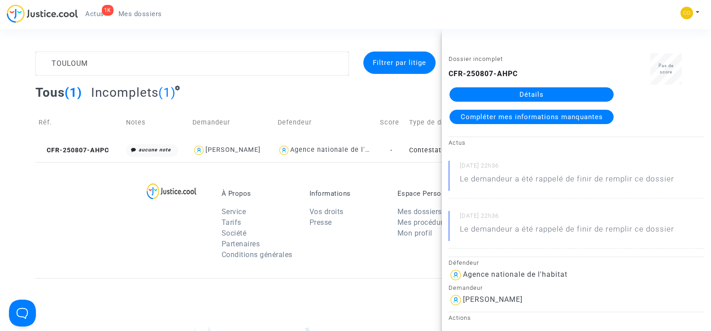
click at [537, 89] on link "Détails" at bounding box center [531, 94] width 164 height 14
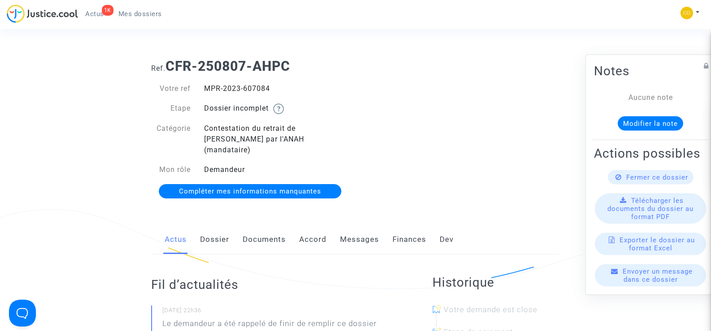
click at [270, 230] on link "Documents" at bounding box center [264, 240] width 43 height 30
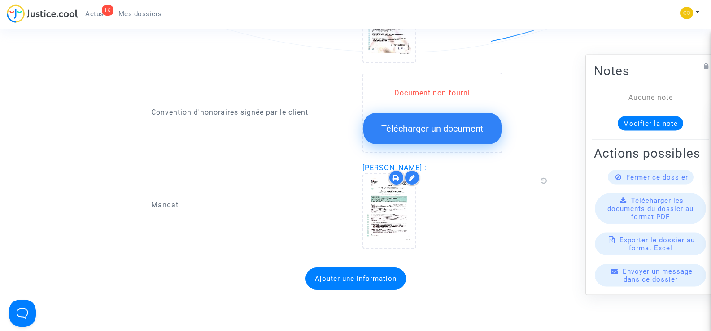
scroll to position [942, 0]
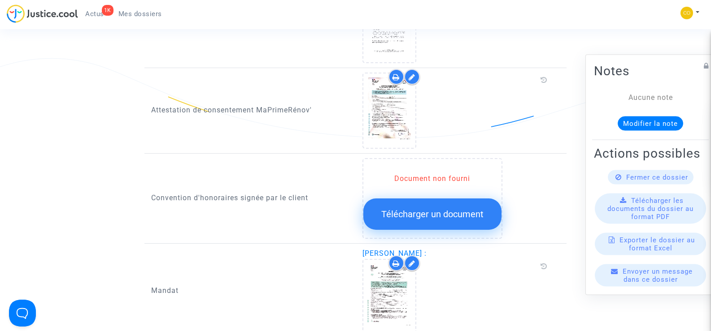
click at [427, 209] on span "Télécharger un document" at bounding box center [432, 214] width 102 height 11
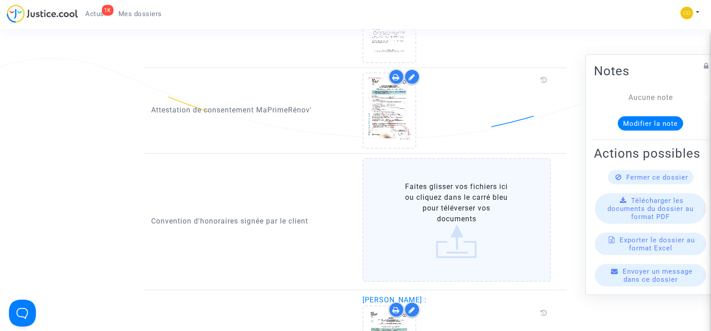
click at [454, 196] on label "Faites glisser vos fichiers ici ou cliquez dans le carré bleu pour téléverser v…" at bounding box center [456, 220] width 189 height 124
click at [0, 0] on input "Faites glisser vos fichiers ici ou cliquez dans le carré bleu pour téléverser v…" at bounding box center [0, 0] width 0 height 0
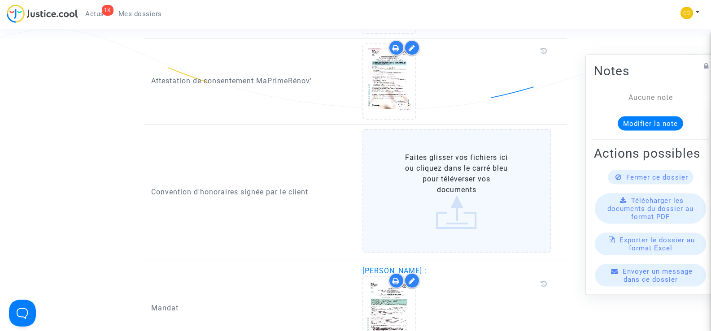
scroll to position [987, 0]
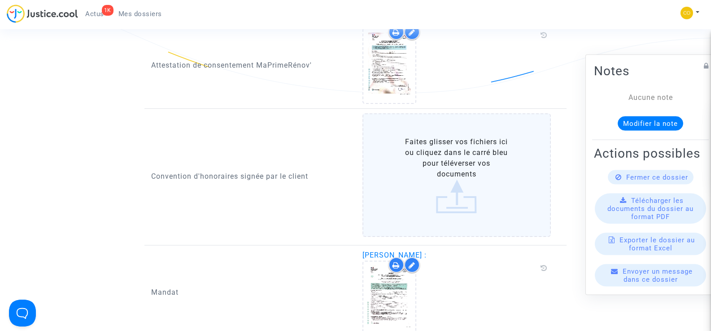
click at [466, 169] on label "Faites glisser vos fichiers ici ou cliquez dans le carré bleu pour téléverser v…" at bounding box center [456, 175] width 189 height 124
click at [0, 0] on input "Faites glisser vos fichiers ici ou cliquez dans le carré bleu pour téléverser v…" at bounding box center [0, 0] width 0 height 0
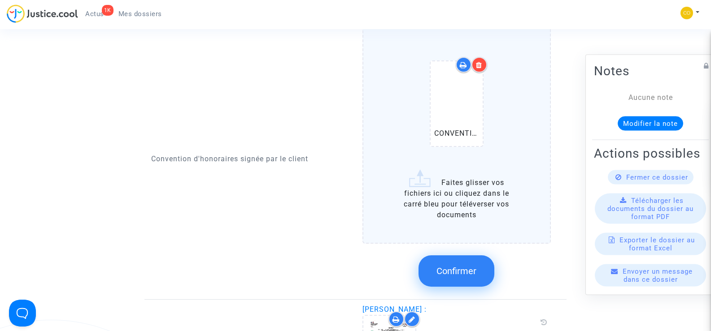
scroll to position [1077, 0]
click at [470, 265] on span "Confirmer" at bounding box center [456, 270] width 40 height 11
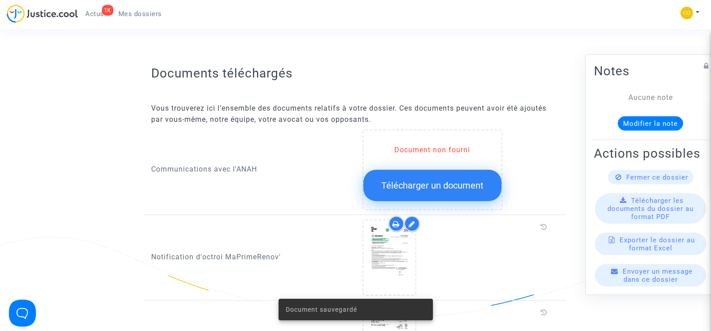
scroll to position [359, 0]
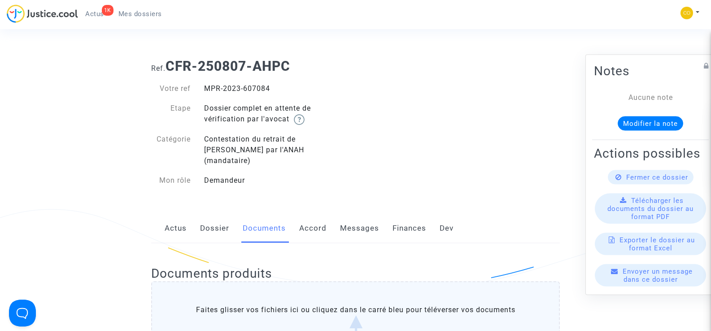
drag, startPoint x: 273, startPoint y: 91, endPoint x: 205, endPoint y: 88, distance: 67.8
click at [205, 88] on div "MPR-2023-607084" at bounding box center [276, 88] width 158 height 11
copy div "MPR-2023-607084"
click at [425, 131] on div "Ref. CFR-250807-AHPC Votre ref MPR-2023-607084 Etape Dossier complet en attente…" at bounding box center [355, 124] width 422 height 144
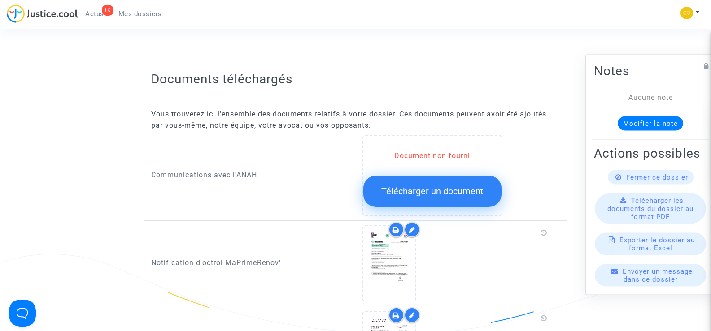
scroll to position [359, 0]
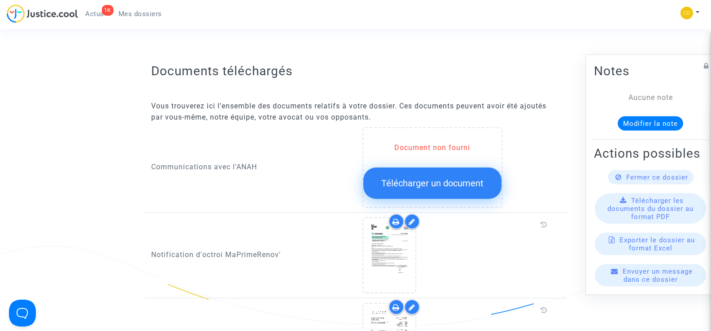
click at [471, 180] on button "Télécharger un document" at bounding box center [432, 183] width 138 height 31
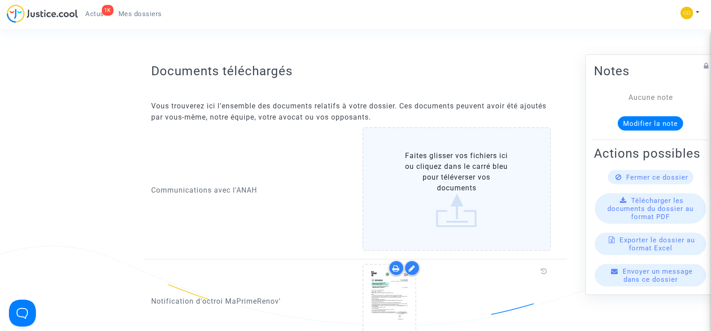
click at [443, 188] on label "Faites glisser vos fichiers ici ou cliquez dans le carré bleu pour téléverser v…" at bounding box center [456, 189] width 189 height 124
click at [0, 0] on input "Faites glisser vos fichiers ici ou cliquez dans le carré bleu pour téléverser v…" at bounding box center [0, 0] width 0 height 0
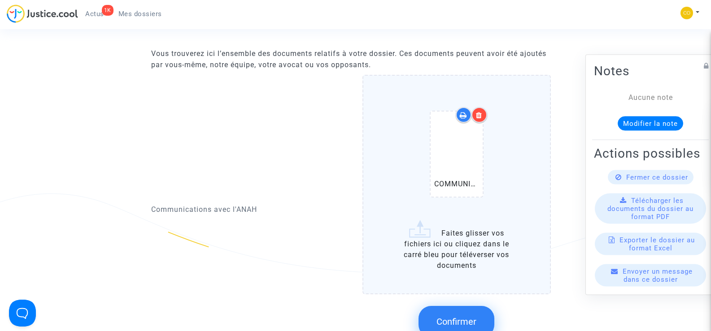
scroll to position [493, 0]
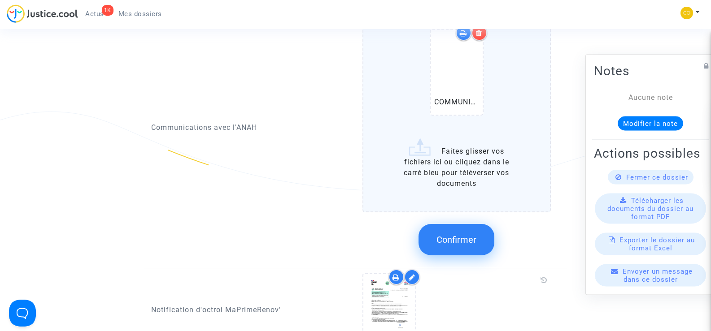
click at [470, 236] on button "Confirmer" at bounding box center [456, 239] width 76 height 31
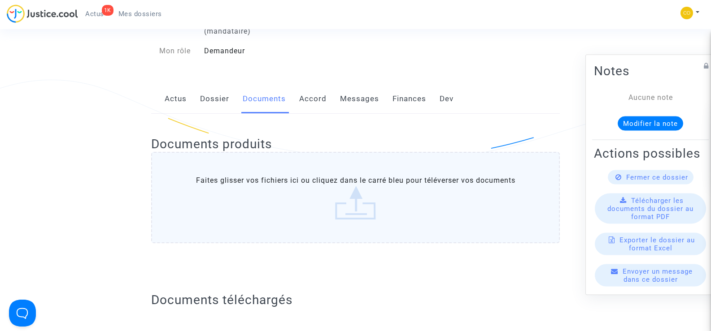
scroll to position [0, 0]
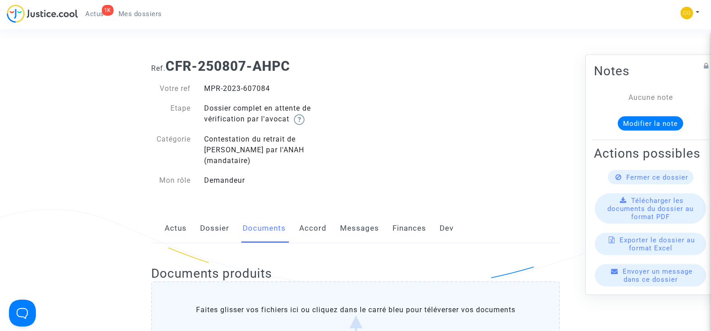
click at [137, 11] on span "Mes dossiers" at bounding box center [140, 14] width 44 height 8
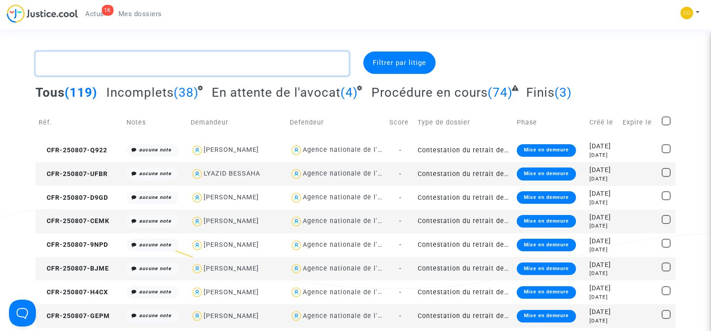
click at [110, 62] on textarea at bounding box center [191, 64] width 313 height 24
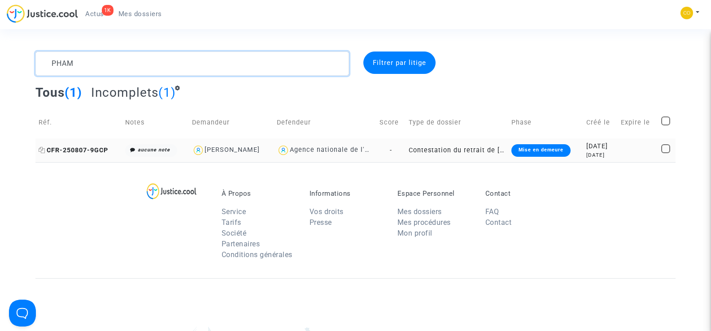
type textarea "PHAM"
click at [82, 147] on span "CFR-250807-9GCP" at bounding box center [74, 151] width 70 height 8
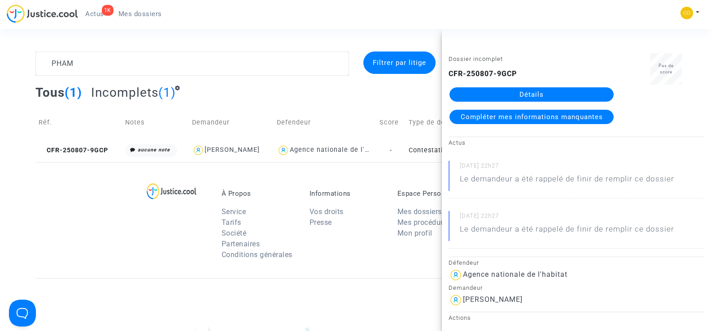
click at [539, 94] on link "Détails" at bounding box center [531, 94] width 164 height 14
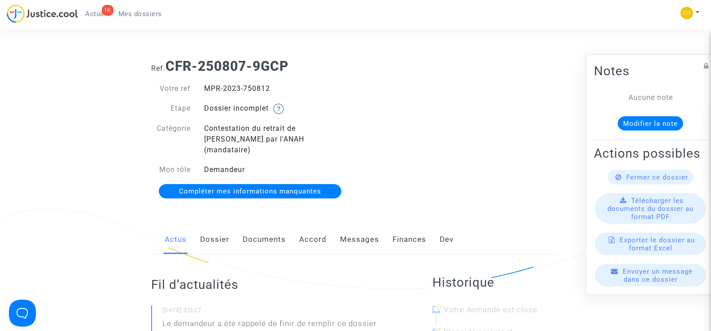
click at [257, 233] on link "Documents" at bounding box center [264, 240] width 43 height 30
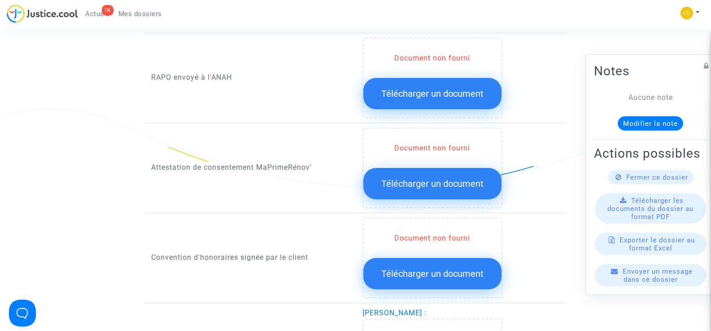
scroll to position [897, 0]
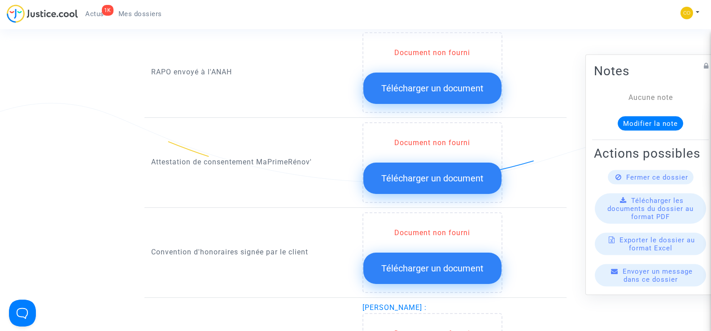
click at [414, 173] on button "Télécharger un document" at bounding box center [432, 178] width 138 height 31
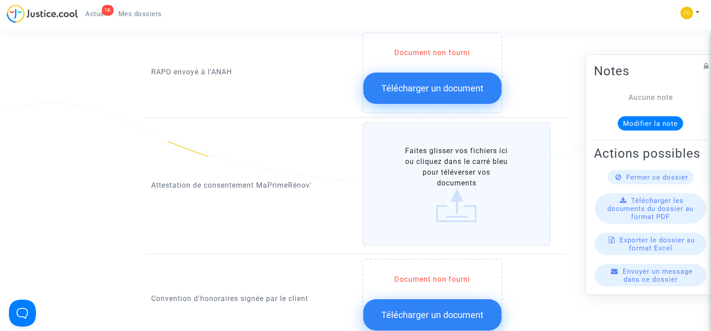
click at [441, 170] on label "Faites glisser vos fichiers ici ou cliquez dans le carré bleu pour téléverser v…" at bounding box center [456, 184] width 189 height 124
click at [0, 0] on input "Faites glisser vos fichiers ici ou cliquez dans le carré bleu pour téléverser v…" at bounding box center [0, 0] width 0 height 0
click at [446, 179] on label "Faites glisser vos fichiers ici ou cliquez dans le carré bleu pour téléverser v…" at bounding box center [456, 184] width 189 height 124
click at [0, 0] on input "Faites glisser vos fichiers ici ou cliquez dans le carré bleu pour téléverser v…" at bounding box center [0, 0] width 0 height 0
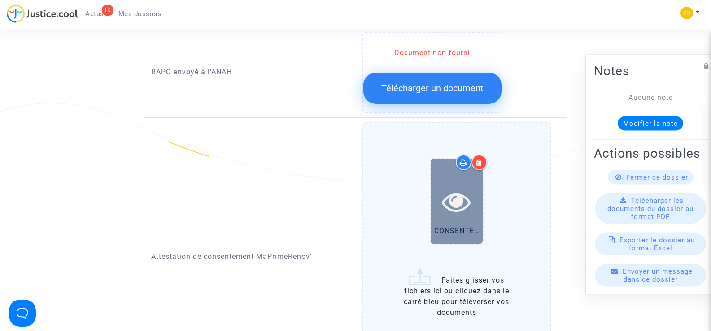
click at [450, 190] on icon at bounding box center [456, 201] width 29 height 29
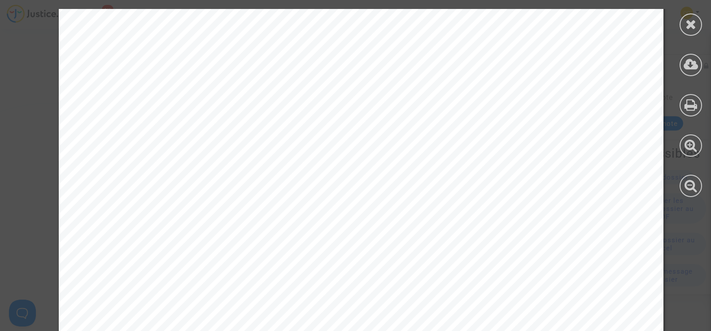
scroll to position [1405, 0]
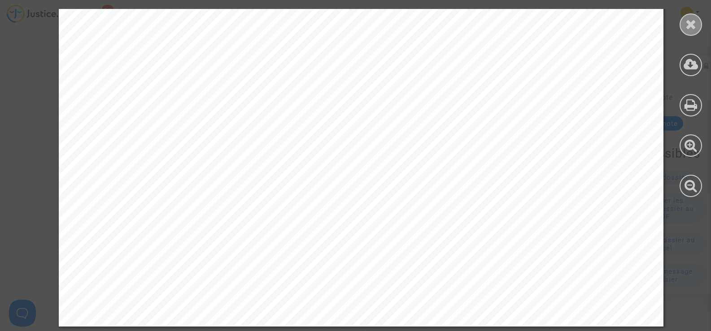
click at [697, 24] on div at bounding box center [691, 24] width 22 height 22
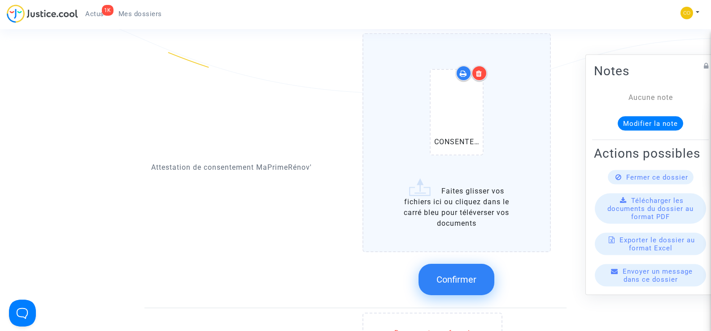
scroll to position [987, 0]
click at [441, 274] on span "Confirmer" at bounding box center [456, 279] width 40 height 11
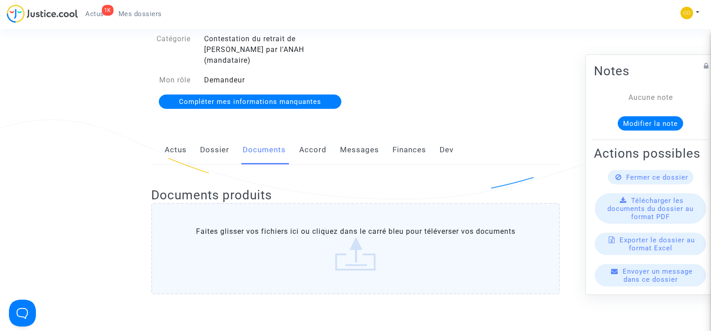
scroll to position [0, 0]
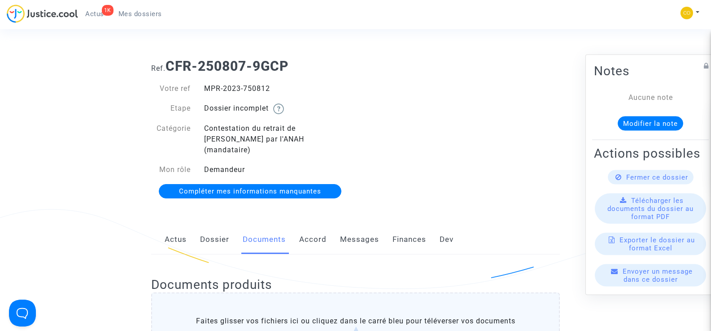
drag, startPoint x: 275, startPoint y: 91, endPoint x: 203, endPoint y: 90, distance: 72.7
click at [203, 90] on div "MPR-2023-750812" at bounding box center [276, 88] width 158 height 11
copy div "MPR-2023-750812"
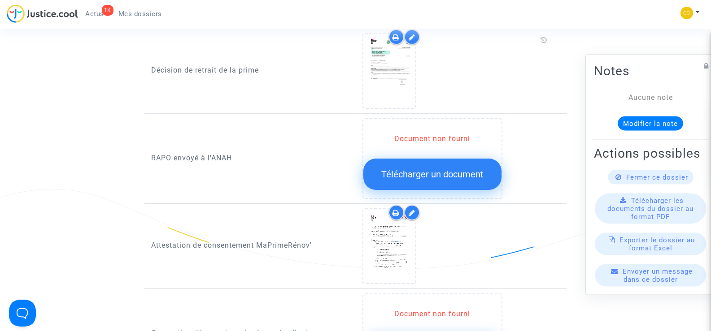
scroll to position [852, 0]
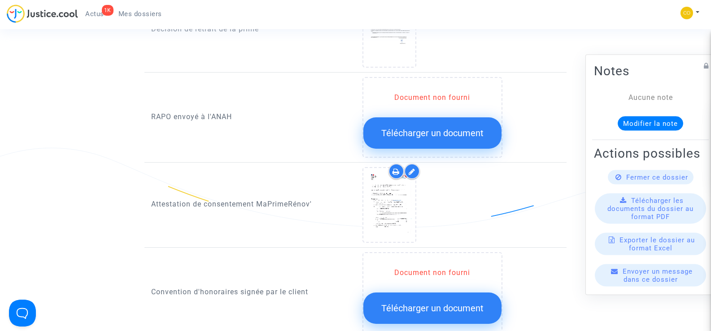
click at [433, 128] on span "Télécharger un document" at bounding box center [432, 133] width 102 height 11
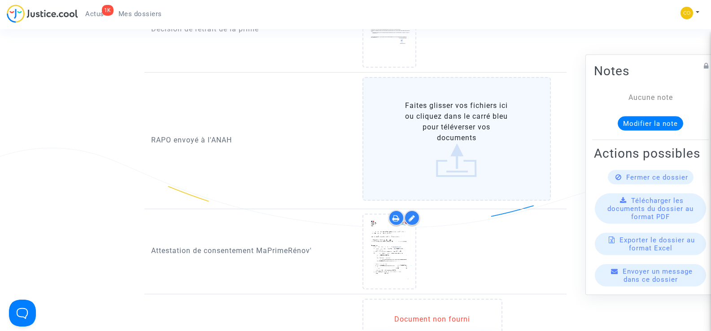
click at [453, 124] on label "Faites glisser vos fichiers ici ou cliquez dans le carré bleu pour téléverser v…" at bounding box center [456, 139] width 189 height 124
click at [0, 0] on input "Faites glisser vos fichiers ici ou cliquez dans le carré bleu pour téléverser v…" at bounding box center [0, 0] width 0 height 0
click at [452, 138] on label "Faites glisser vos fichiers ici ou cliquez dans le carré bleu pour téléverser v…" at bounding box center [456, 139] width 189 height 124
click at [0, 0] on input "Faites glisser vos fichiers ici ou cliquez dans le carré bleu pour téléverser v…" at bounding box center [0, 0] width 0 height 0
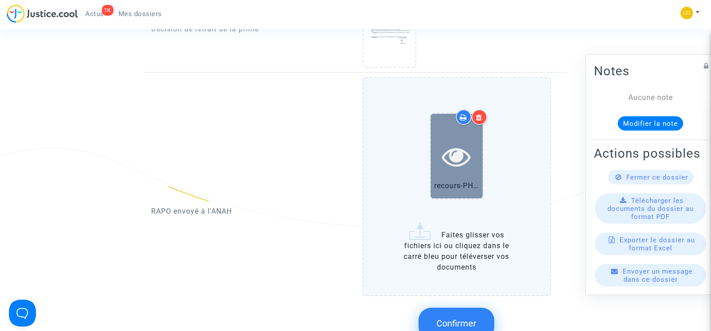
click at [460, 148] on icon at bounding box center [456, 156] width 29 height 29
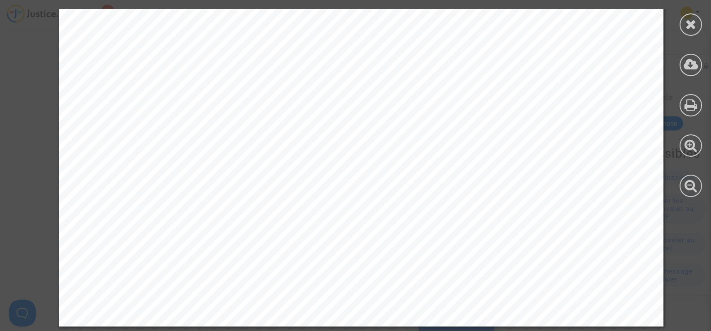
scroll to position [545, 0]
click at [693, 28] on icon at bounding box center [690, 23] width 11 height 13
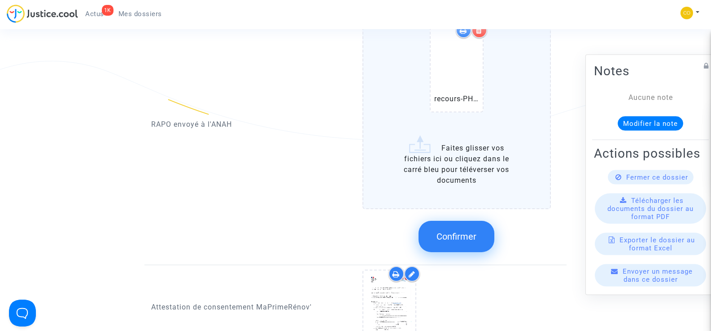
scroll to position [942, 0]
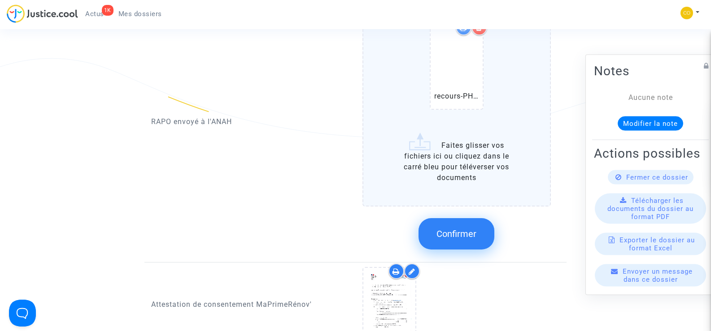
click at [441, 229] on span "Confirmer" at bounding box center [456, 234] width 40 height 11
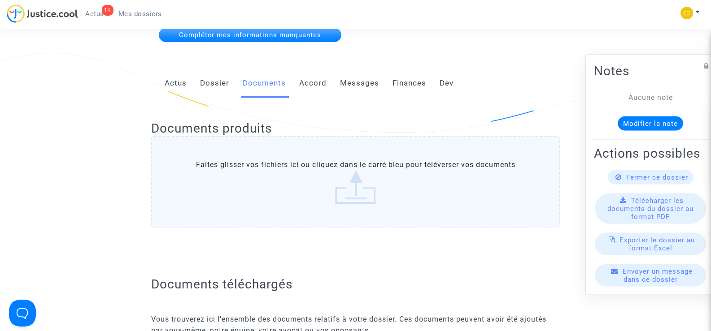
scroll to position [0, 0]
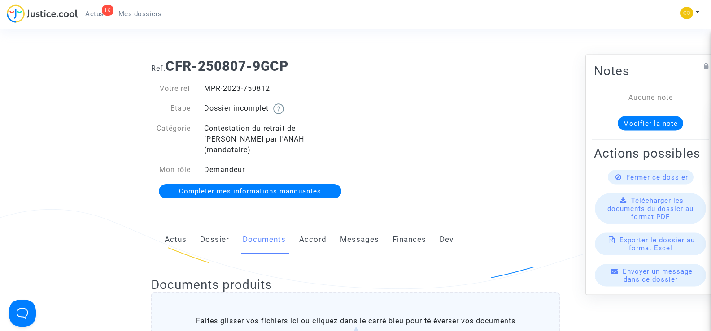
drag, startPoint x: 275, startPoint y: 90, endPoint x: 203, endPoint y: 89, distance: 72.7
click at [203, 89] on div "MPR-2023-750812" at bounding box center [276, 88] width 158 height 11
copy div "MPR-2023-750812"
